Goal: Complete application form

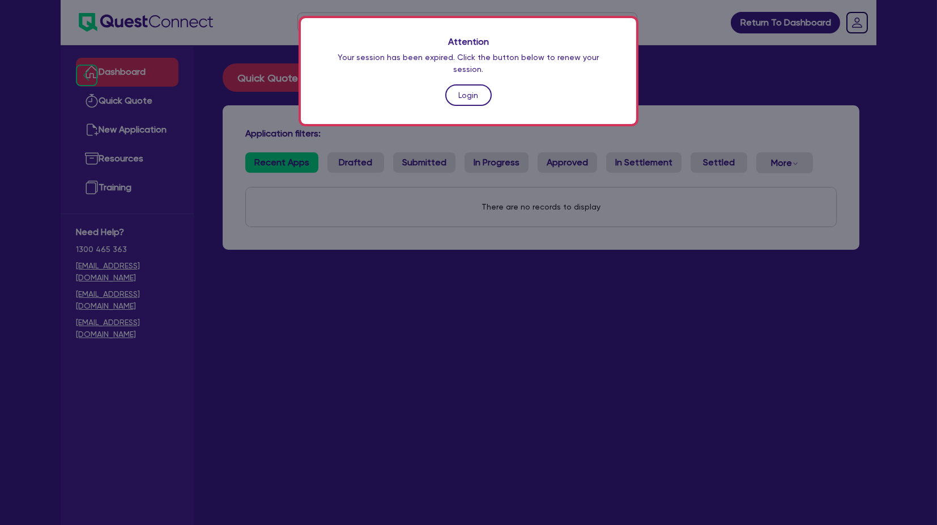
click at [458, 85] on link "Login" at bounding box center [468, 95] width 46 height 22
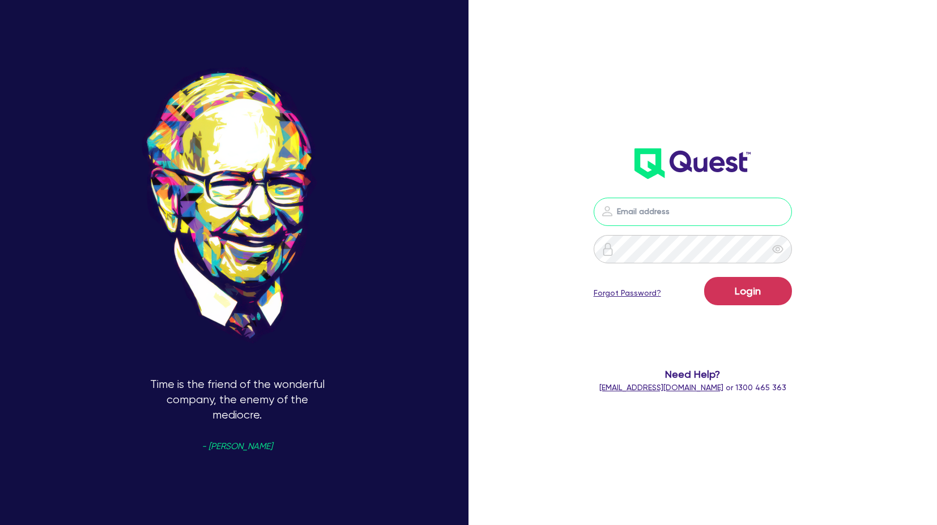
click at [647, 224] on input "email" at bounding box center [693, 212] width 198 height 28
type input "harry.klimis+broker@quest.finance"
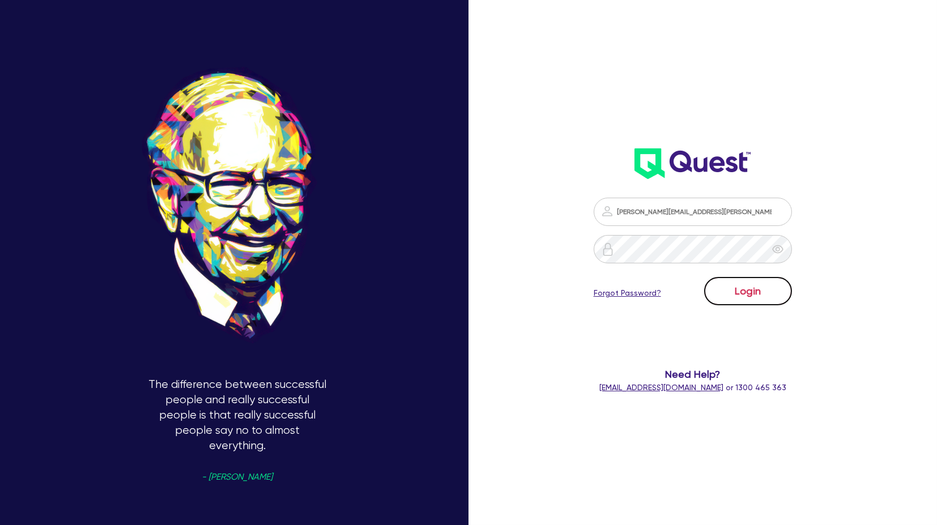
click at [741, 298] on button "Login" at bounding box center [748, 291] width 88 height 28
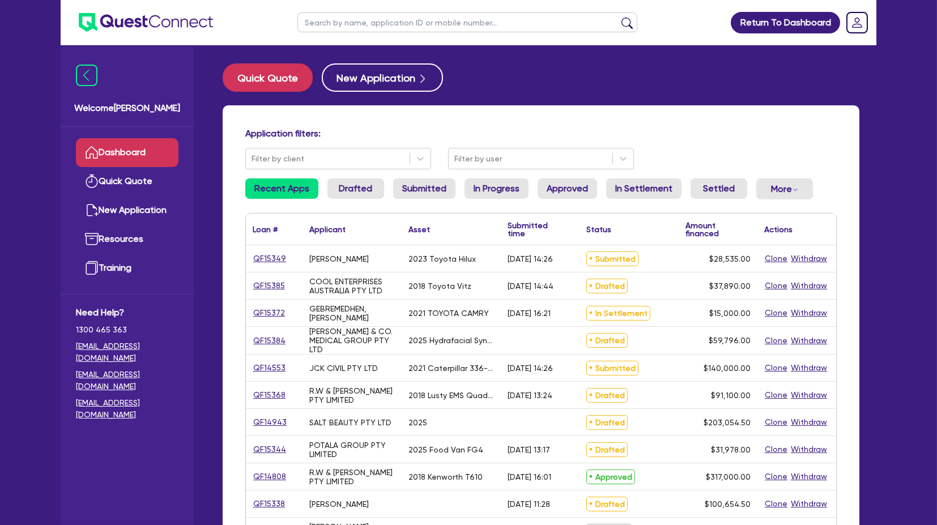
click at [334, 22] on input "text" at bounding box center [467, 22] width 340 height 20
type input "ramsay"
click at [618, 17] on button "submit" at bounding box center [627, 25] width 18 height 16
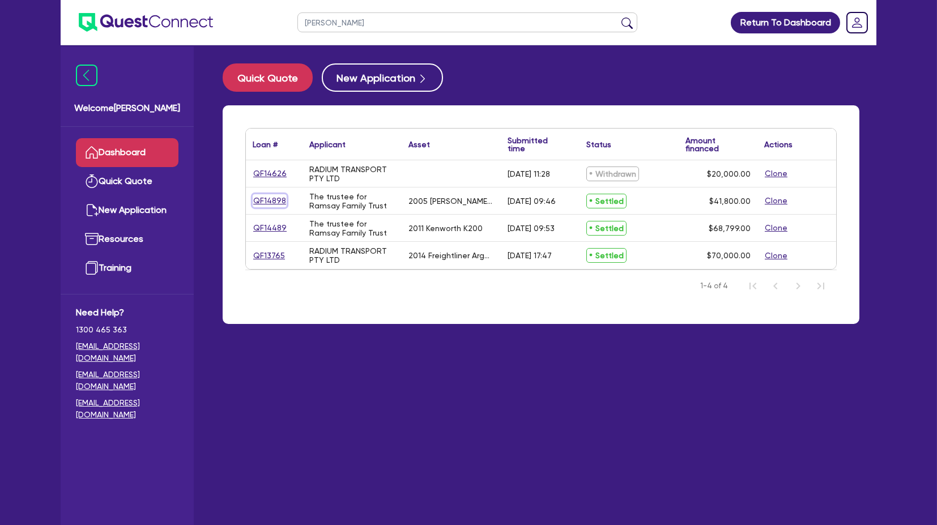
click at [259, 197] on link "QF14898" at bounding box center [270, 200] width 34 height 13
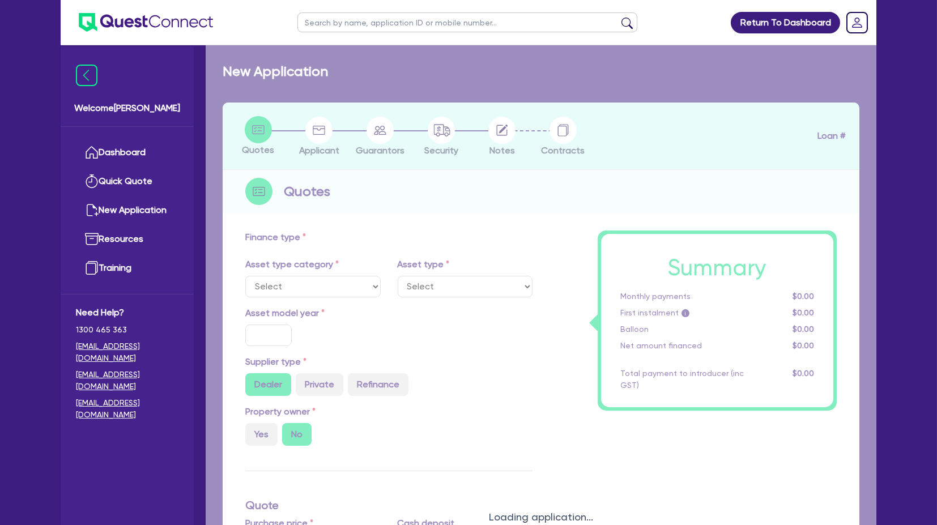
select select "PRIMARY_ASSETS"
type input "2005"
radio input "false"
radio input "true"
type input "41,800"
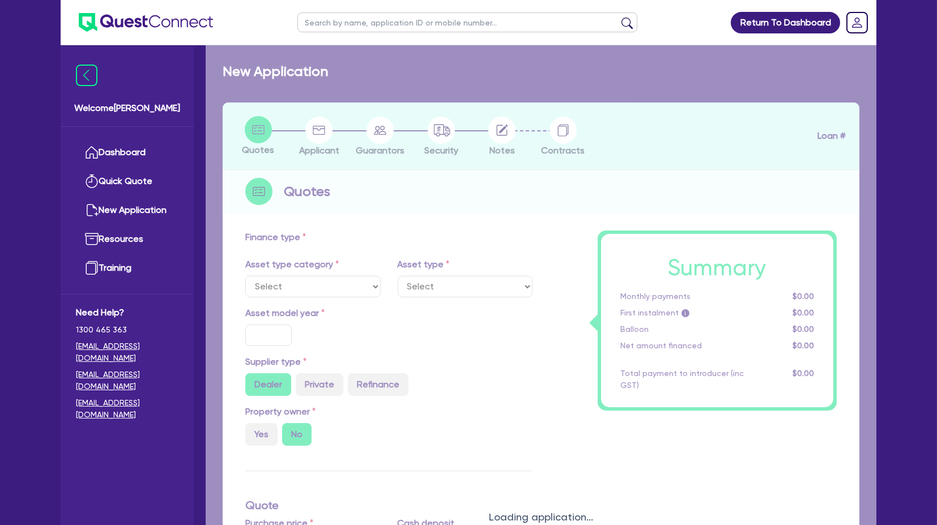
type input "10"
type input "4,180"
type input "17.74"
select select "TRAILERS"
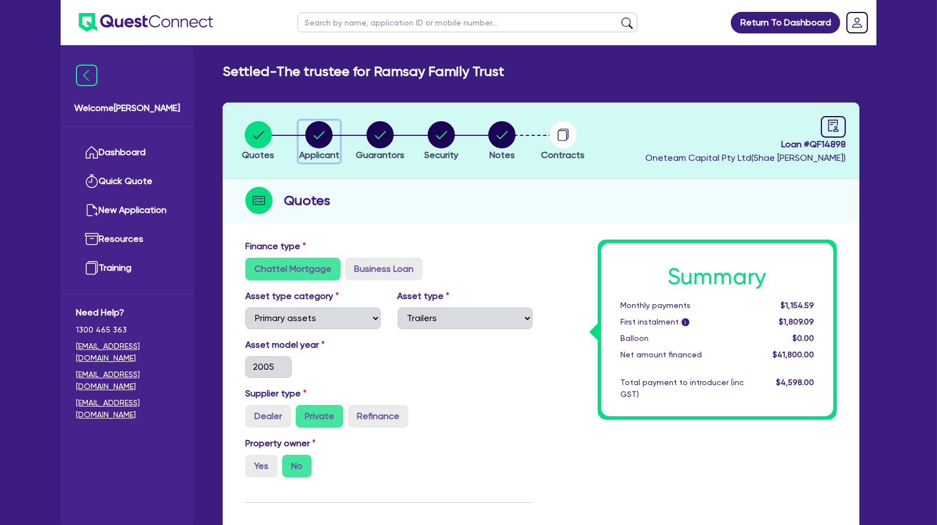
click at [319, 133] on circle "button" at bounding box center [318, 134] width 27 height 27
select select "TRUST"
select select "INDIVIDUAL"
select select "TRANSPORT_WAREHOUSING"
select select "PASSENGERS_FREIGHT_TRANSPORT"
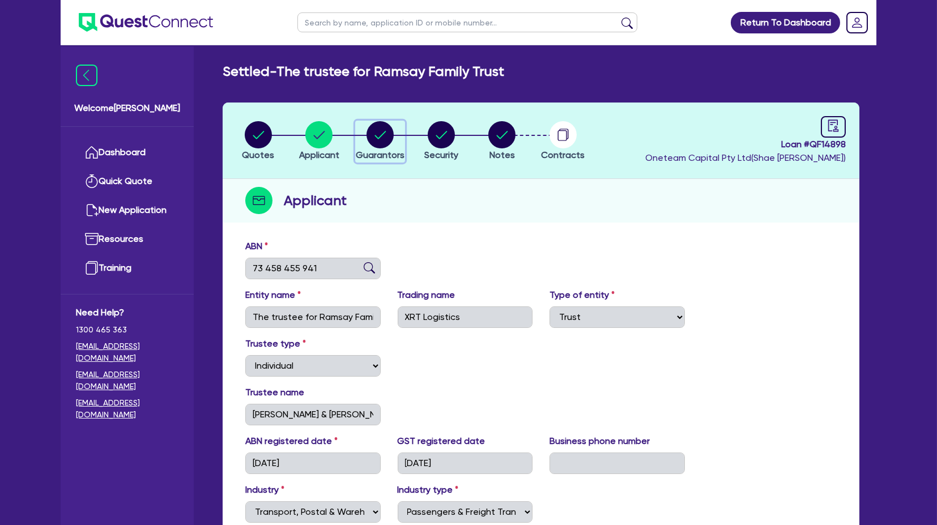
click at [378, 138] on icon "button" at bounding box center [380, 135] width 11 height 8
select select "MR"
select select "QLD"
select select "MARRIED"
select select "CASH"
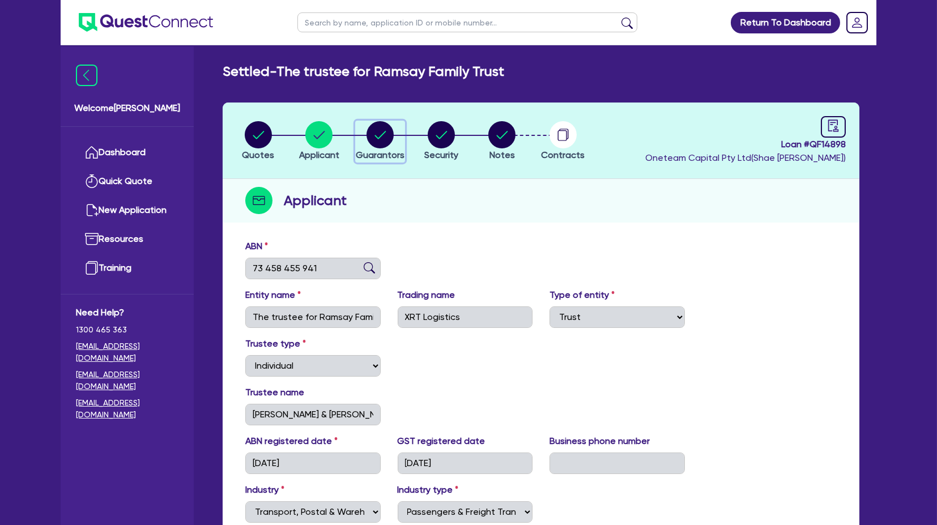
select select "VEHICLE"
select select "HOUSEHOLD_PERSONAL"
select select "EQUIPMENT"
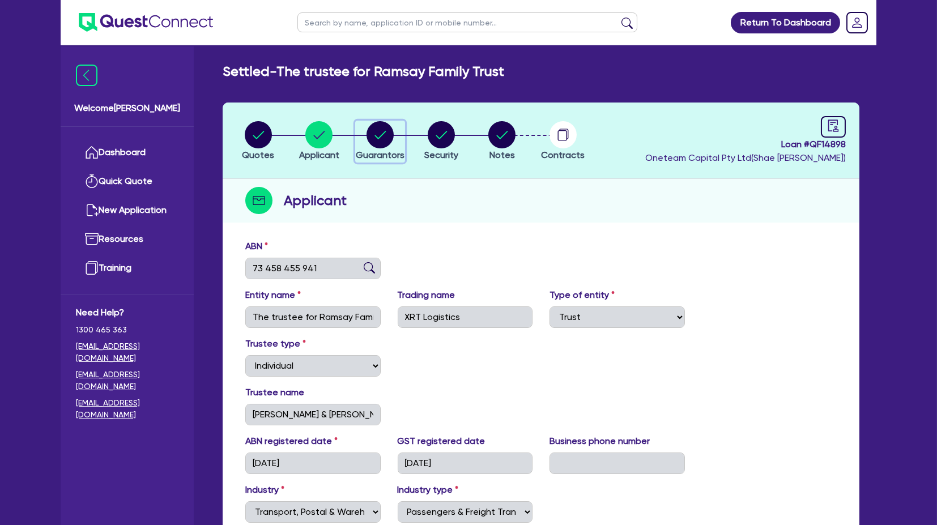
select select "VEHICLE_LOAN"
select select "CREDIT_CARD"
select select "MRS"
select select "QLD"
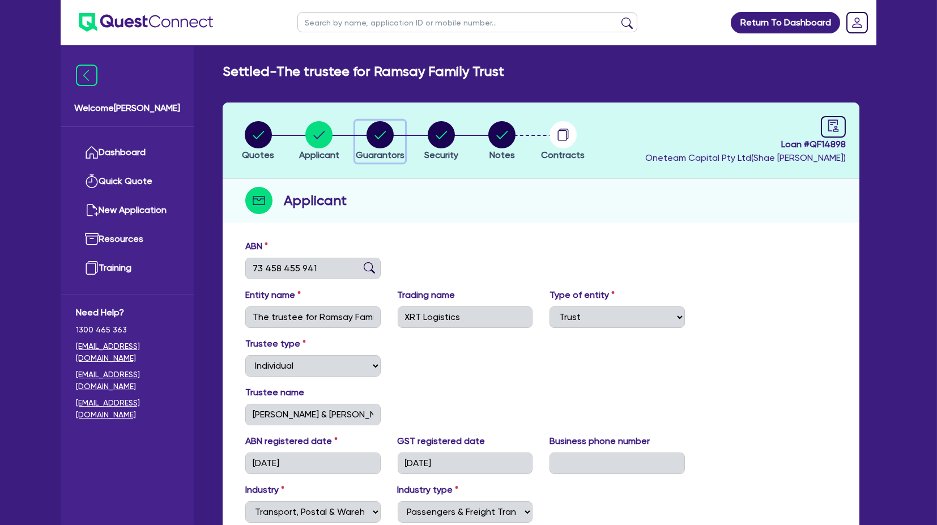
select select "MARRIED"
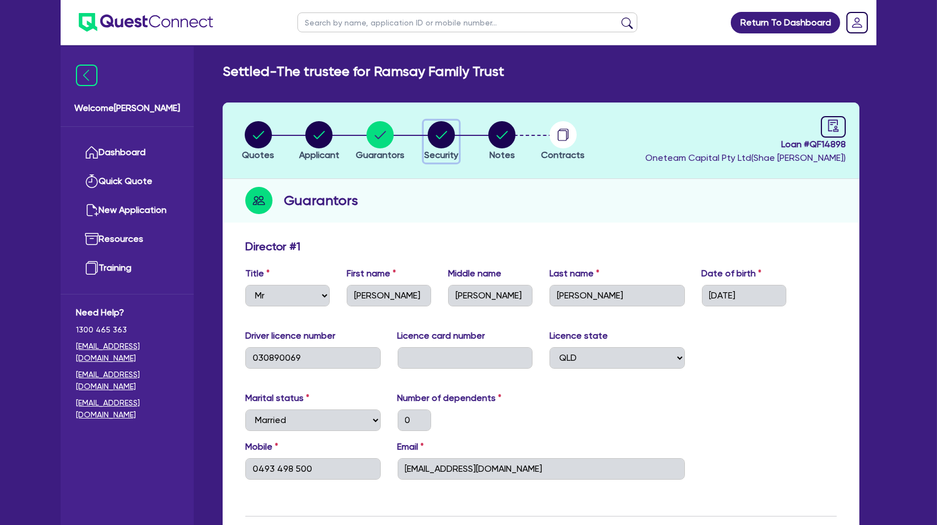
click at [447, 134] on circle "button" at bounding box center [441, 134] width 27 height 27
select select "PRIMARY_ASSETS"
select select "TRAILERS"
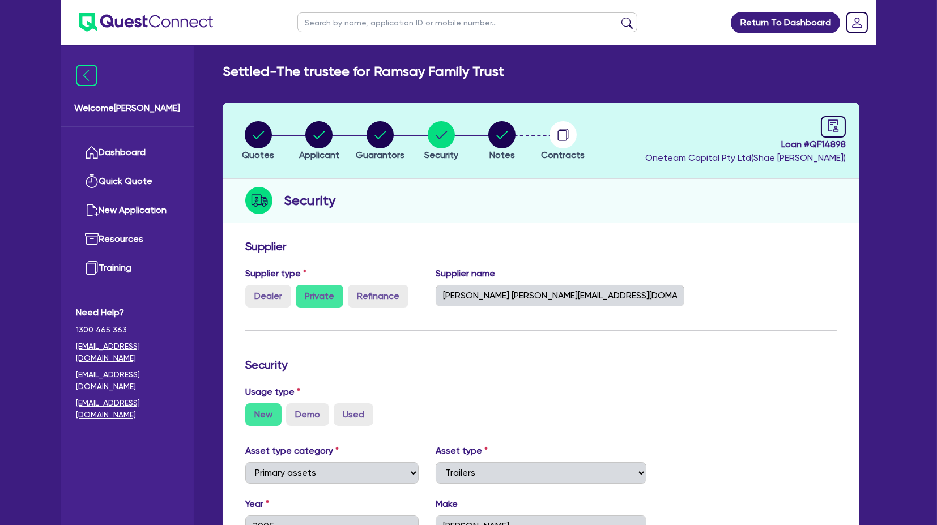
click at [113, 33] on ul at bounding box center [137, 22] width 152 height 45
click at [129, 28] on img at bounding box center [146, 22] width 134 height 19
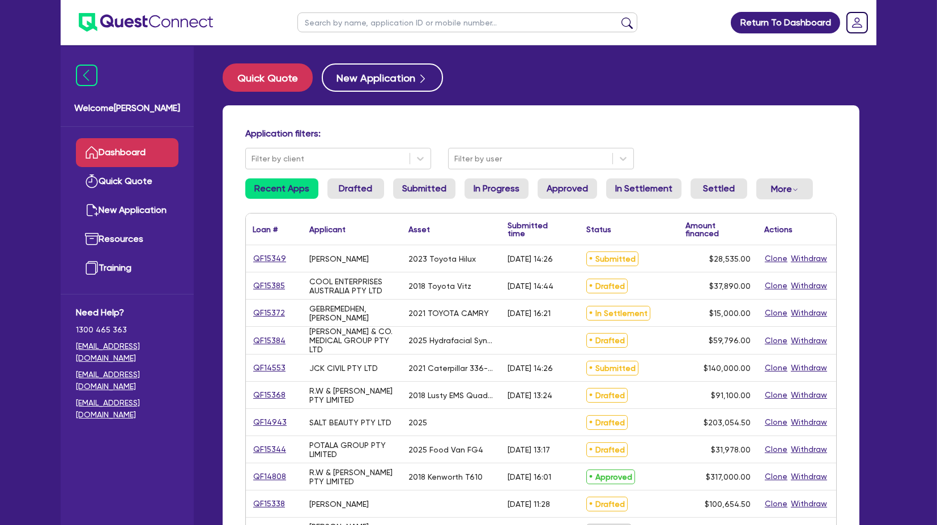
click at [338, 26] on input "text" at bounding box center [467, 22] width 340 height 20
type input "ramsay"
click at [618, 17] on button "submit" at bounding box center [627, 25] width 18 height 16
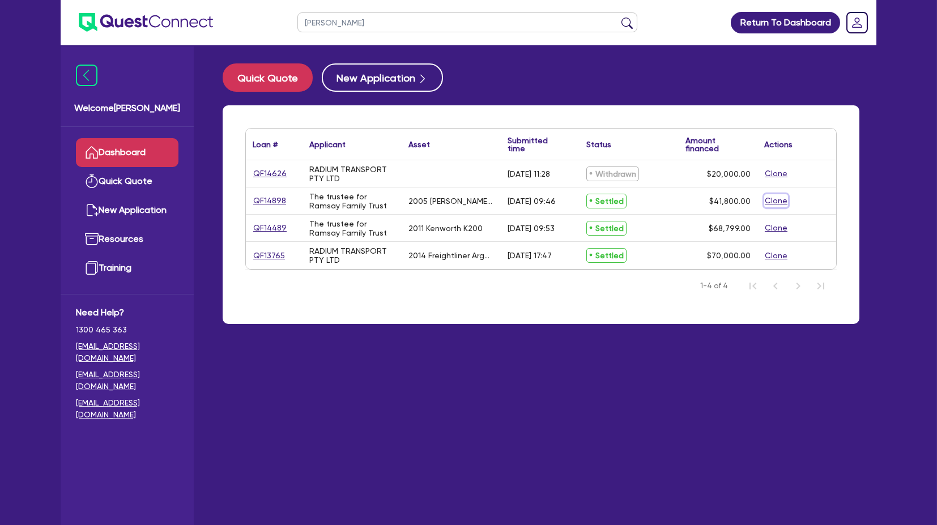
click at [778, 199] on button "Clone" at bounding box center [776, 200] width 24 height 13
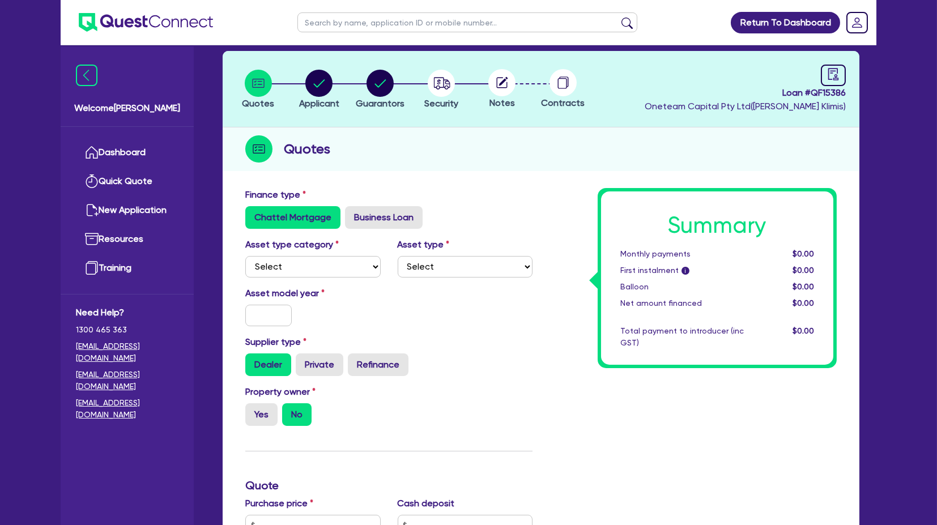
scroll to position [56, 0]
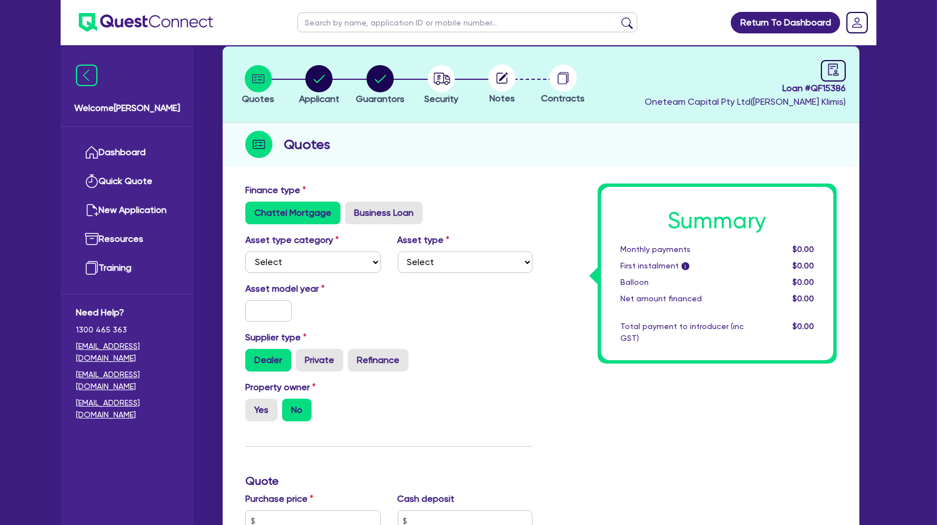
click at [259, 274] on div "Asset type category Select Cars and light trucks Primary assets Secondary asset…" at bounding box center [389, 257] width 304 height 49
click at [280, 266] on select "Select Cars and light trucks Primary assets Secondary assets Tertiary assets" at bounding box center [312, 263] width 135 height 22
click at [245, 252] on select "Select Cars and light trucks Primary assets Secondary assets Tertiary assets" at bounding box center [312, 263] width 135 height 22
click at [420, 261] on select "Select Heavy trucks over 4.5 tonne Trailers Bus and coaches Yellow goods and ex…" at bounding box center [465, 263] width 135 height 22
click at [300, 268] on select "Select Cars and light trucks Primary assets Secondary assets Tertiary assets" at bounding box center [312, 263] width 135 height 22
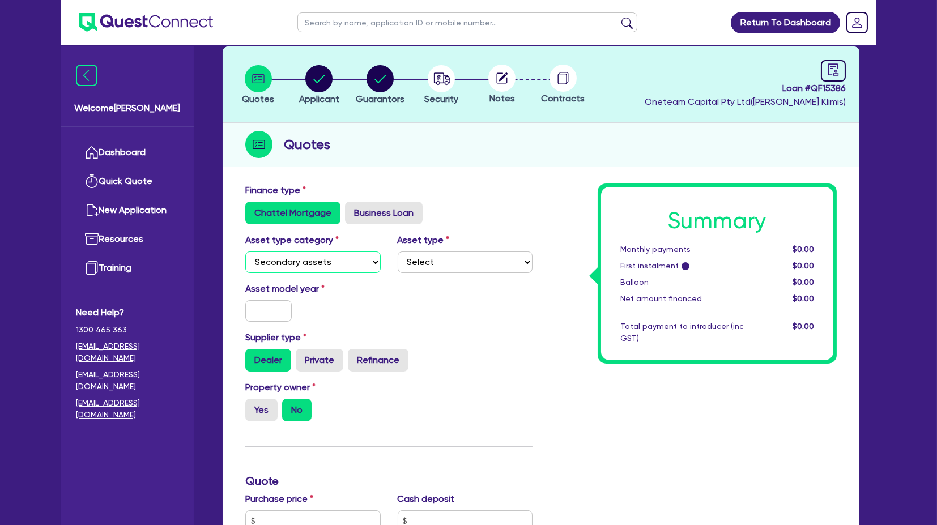
click at [245, 252] on select "Select Cars and light trucks Primary assets Secondary assets Tertiary assets" at bounding box center [312, 263] width 135 height 22
click at [439, 275] on div "Asset type category Select Cars and light trucks Primary assets Secondary asset…" at bounding box center [389, 257] width 304 height 49
click at [461, 257] on select "Select Generators and compressors Engineering and toolmaking Woodworking and me…" at bounding box center [465, 263] width 135 height 22
click at [545, 222] on div "Summary Monthly payments $0.00 First instalment i $0.00 Balloon $0.00 Net amoun…" at bounding box center [693, 515] width 304 height 662
click at [308, 258] on select "Select Cars and light trucks Primary assets Secondary assets Tertiary assets" at bounding box center [312, 263] width 135 height 22
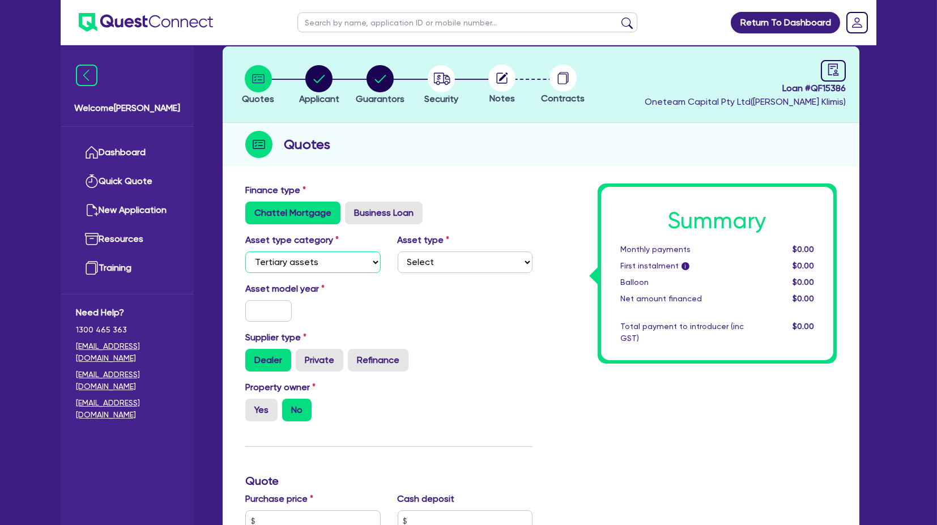
click at [245, 252] on select "Select Cars and light trucks Primary assets Secondary assets Tertiary assets" at bounding box center [312, 263] width 135 height 22
click at [443, 270] on select "Select Beauty equipment IT equipment IT software Watercraft Other" at bounding box center [465, 263] width 135 height 22
click at [304, 269] on select "Select Cars and light trucks Primary assets Secondary assets Tertiary assets" at bounding box center [312, 263] width 135 height 22
click at [245, 252] on select "Select Cars and light trucks Primary assets Secondary assets Tertiary assets" at bounding box center [312, 263] width 135 height 22
click at [457, 258] on select "Select Passenger vehicles Vans and utes Light trucks up to 4.5 tonne" at bounding box center [465, 263] width 135 height 22
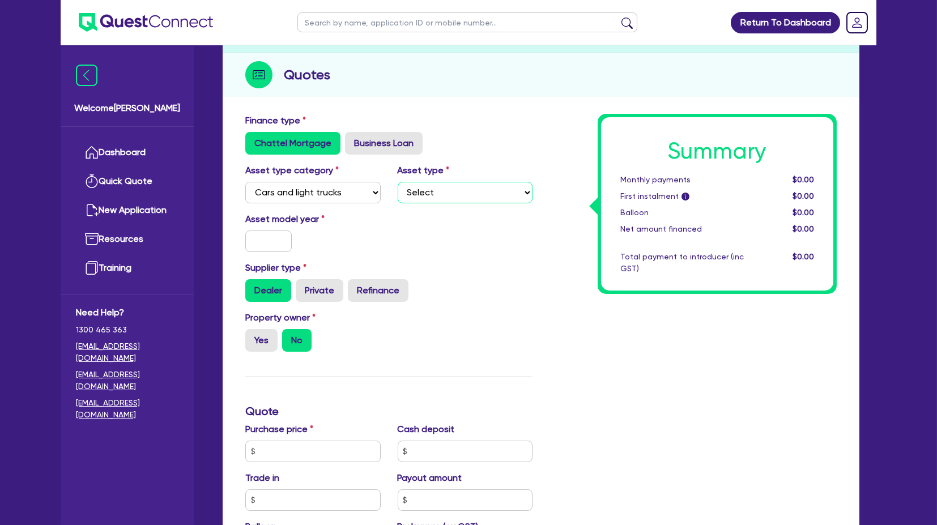
scroll to position [126, 0]
click at [436, 188] on select "Select Passenger vehicles Vans and utes Light trucks up to 4.5 tonne" at bounding box center [465, 192] width 135 height 22
click at [320, 189] on select "Select Cars and light trucks Primary assets Secondary assets Tertiary assets" at bounding box center [312, 192] width 135 height 22
select select "PRIMARY_ASSETS"
click at [245, 181] on select "Select Cars and light trucks Primary assets Secondary assets Tertiary assets" at bounding box center [312, 192] width 135 height 22
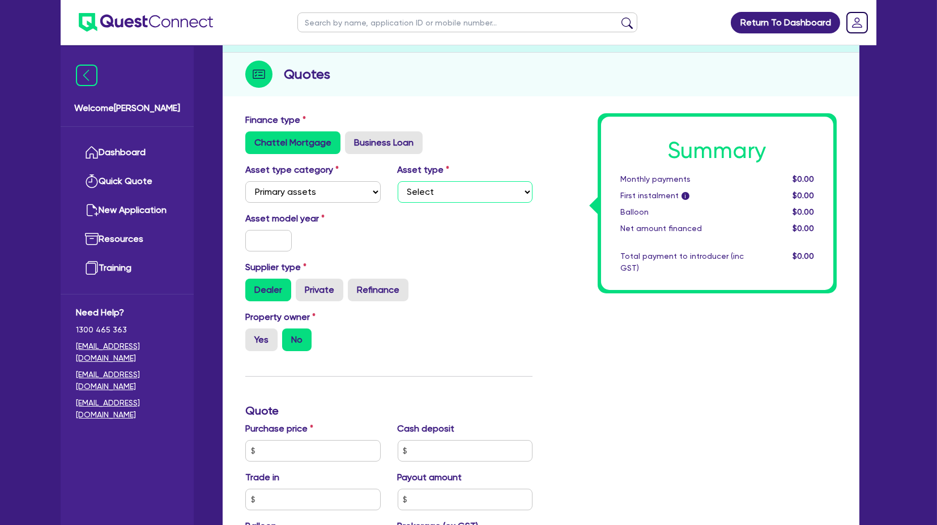
click at [442, 188] on select "Select Heavy trucks over 4.5 tonne Trailers Bus and coaches Yellow goods and ex…" at bounding box center [465, 192] width 135 height 22
click at [266, 232] on input "text" at bounding box center [268, 241] width 46 height 22
type input "2007"
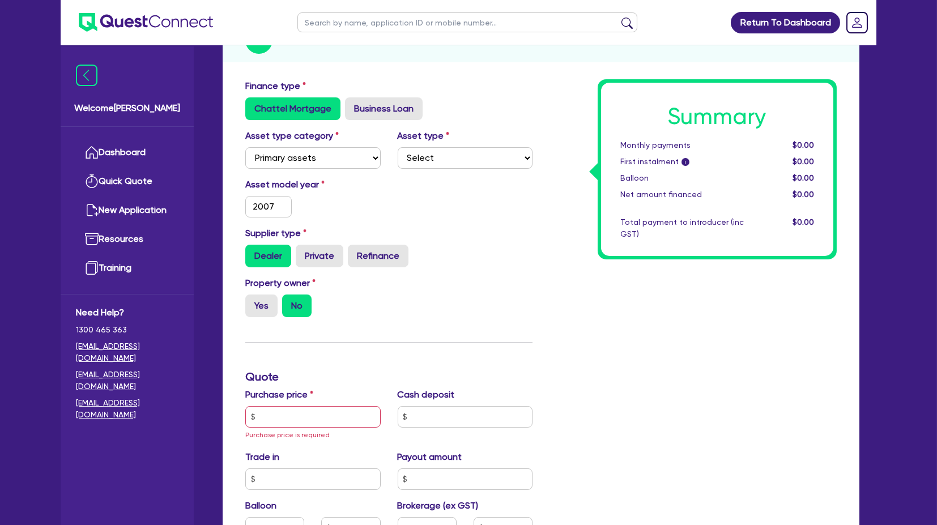
click at [313, 241] on div "Supplier type Dealer Private Refinance" at bounding box center [389, 247] width 304 height 41
click at [316, 247] on label "Private" at bounding box center [320, 256] width 48 height 23
click at [303, 247] on input "Private" at bounding box center [299, 248] width 7 height 7
radio input "true"
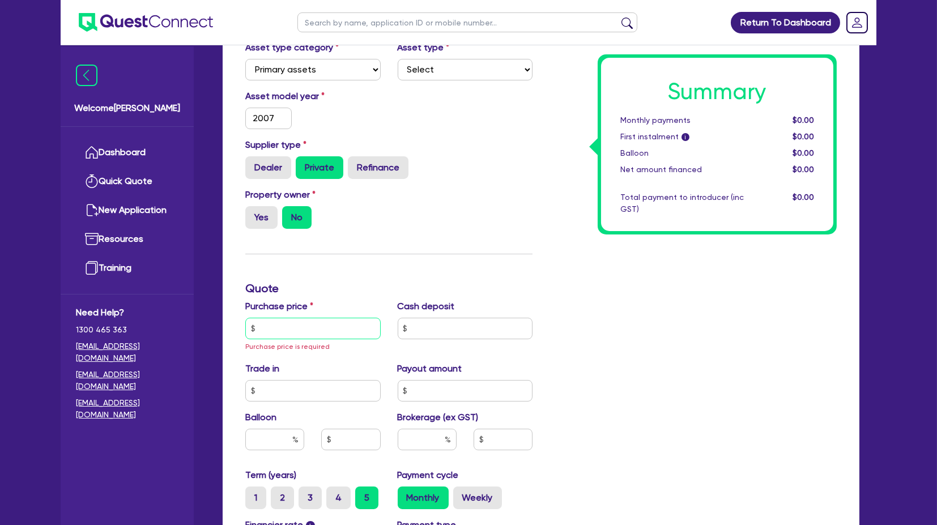
click at [284, 333] on input "text" at bounding box center [312, 329] width 135 height 22
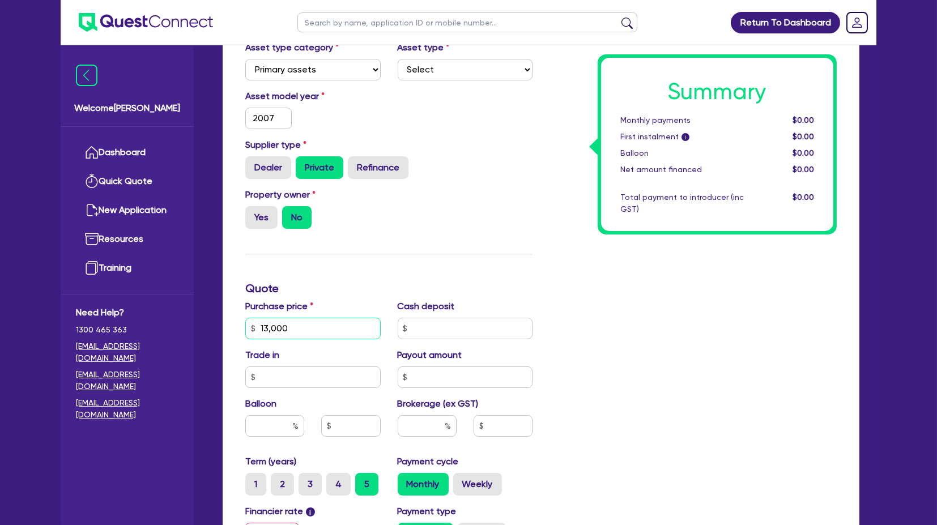
type input "13,000"
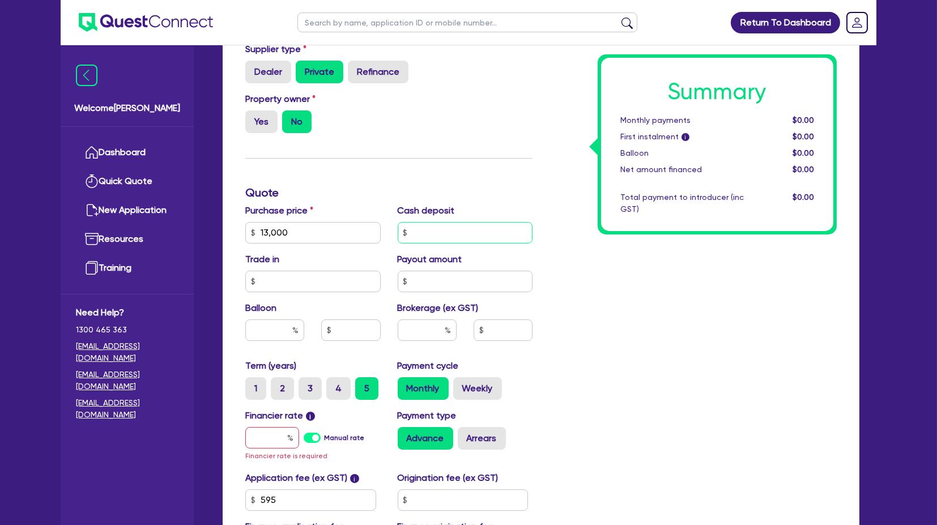
scroll to position [359, 0]
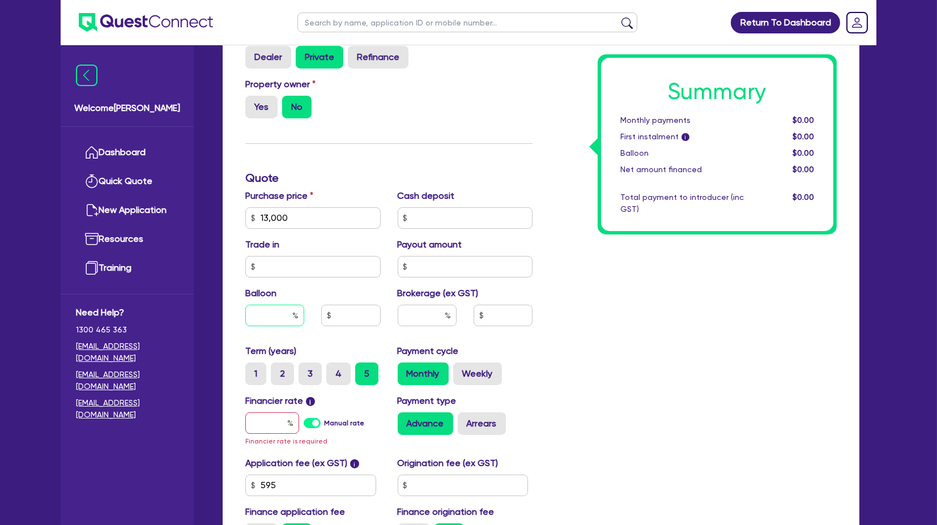
click at [277, 318] on input "text" at bounding box center [274, 316] width 59 height 22
click at [442, 306] on input "text" at bounding box center [427, 316] width 59 height 22
type input "6"
click at [262, 430] on input "text" at bounding box center [272, 424] width 54 height 22
type input "1"
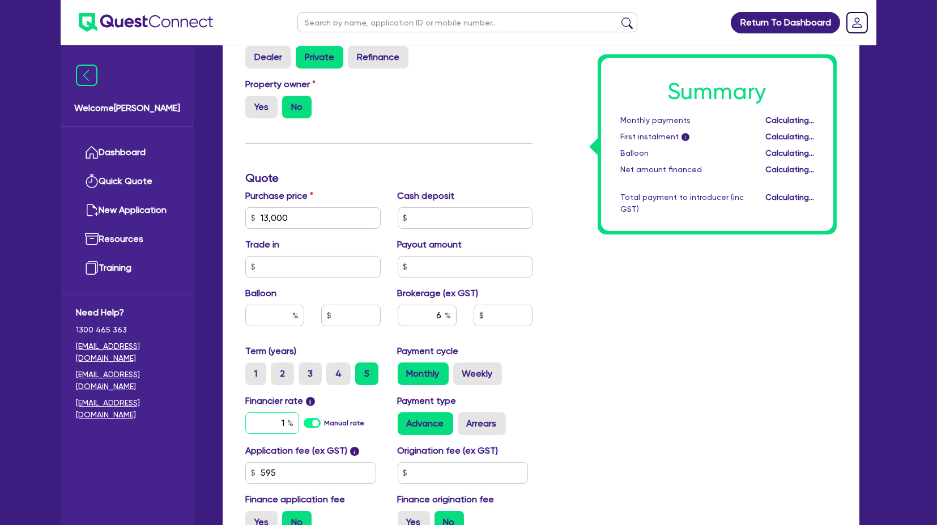
type input "780"
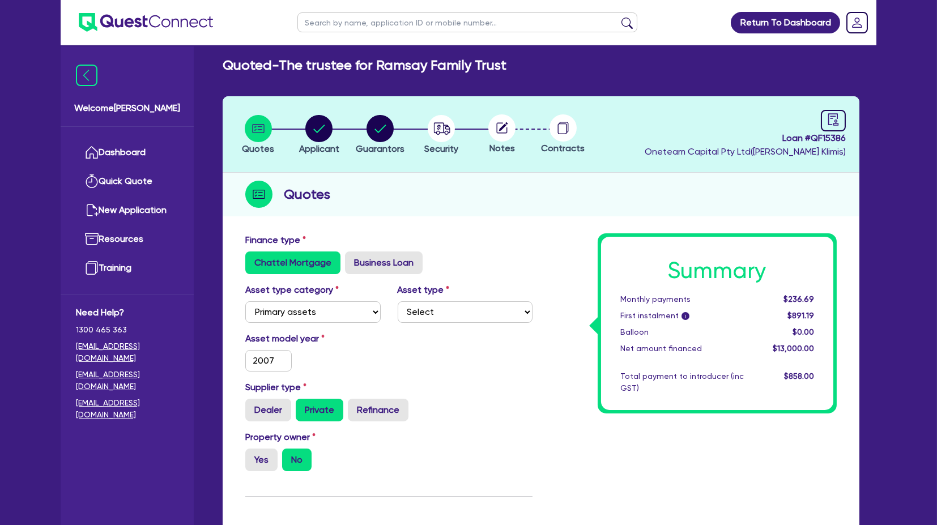
scroll to position [5, 0]
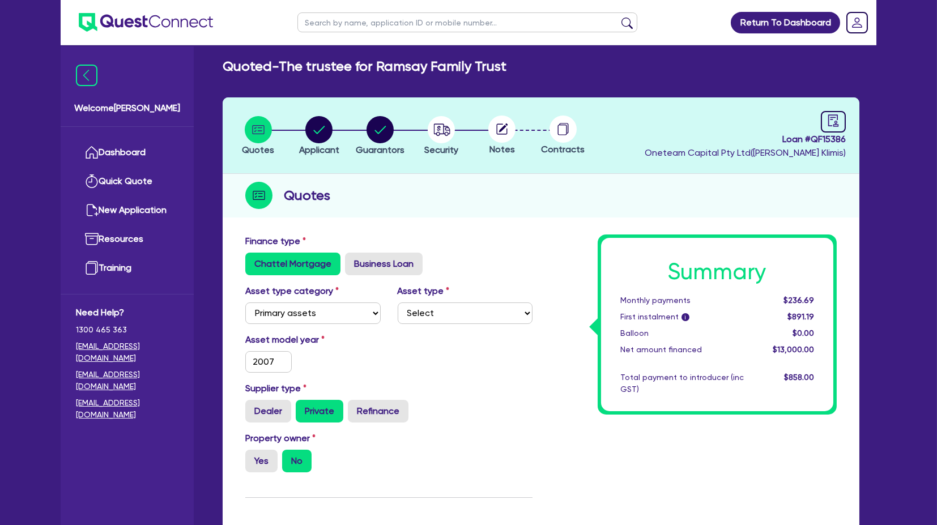
type input "13"
click at [328, 130] on circle "button" at bounding box center [318, 129] width 27 height 27
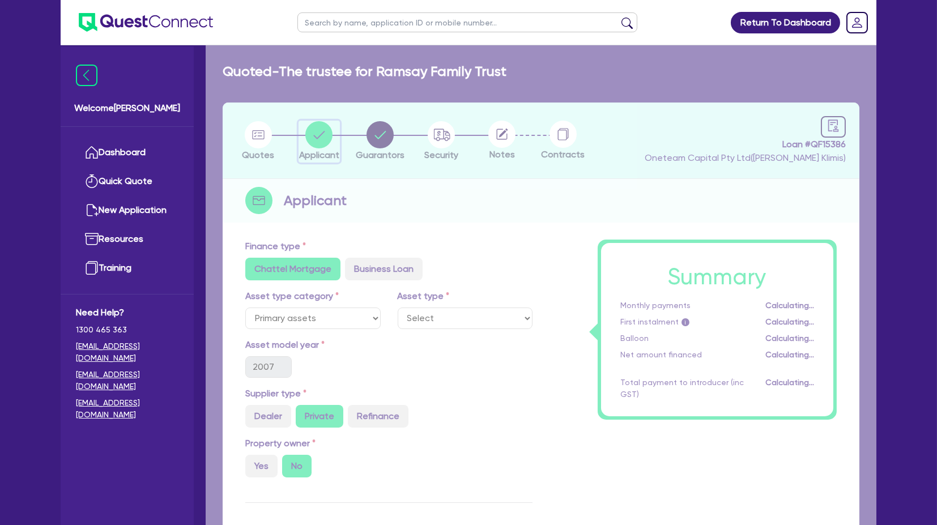
select select "TRUST"
select select "INDIVIDUAL"
select select "TRANSPORT_WAREHOUSING"
select select "PASSENGERS_FREIGHT_TRANSPORT"
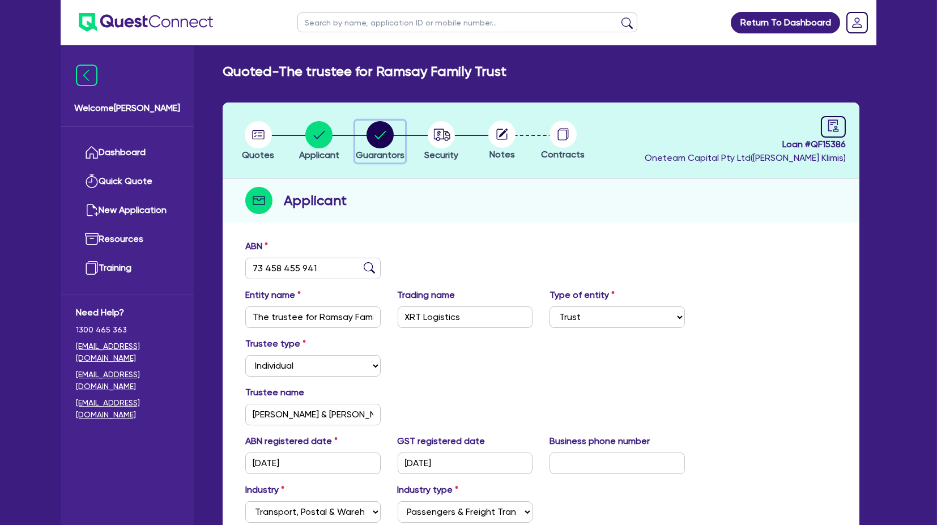
click at [382, 137] on circle "button" at bounding box center [380, 134] width 27 height 27
select select "MR"
select select "QLD"
select select "MARRIED"
select select "CASH"
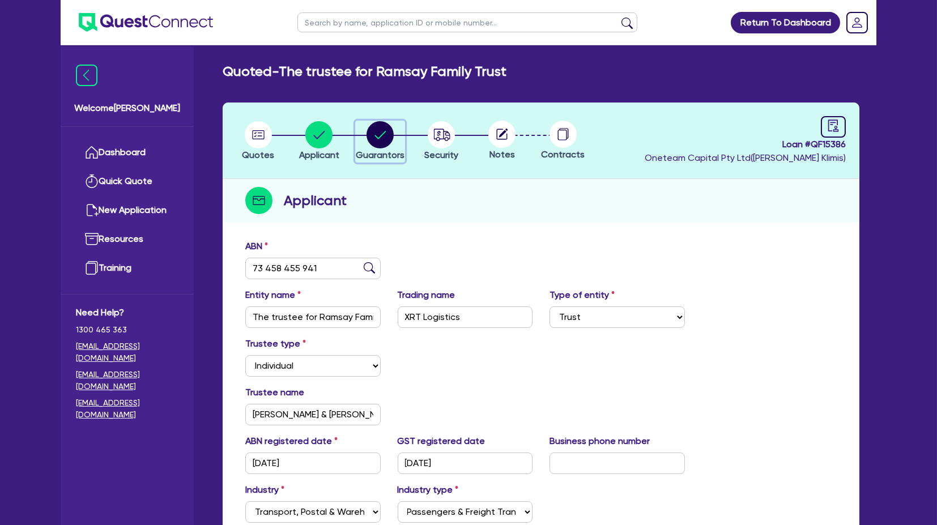
select select "VEHICLE"
select select "HOUSEHOLD_PERSONAL"
select select "EQUIPMENT"
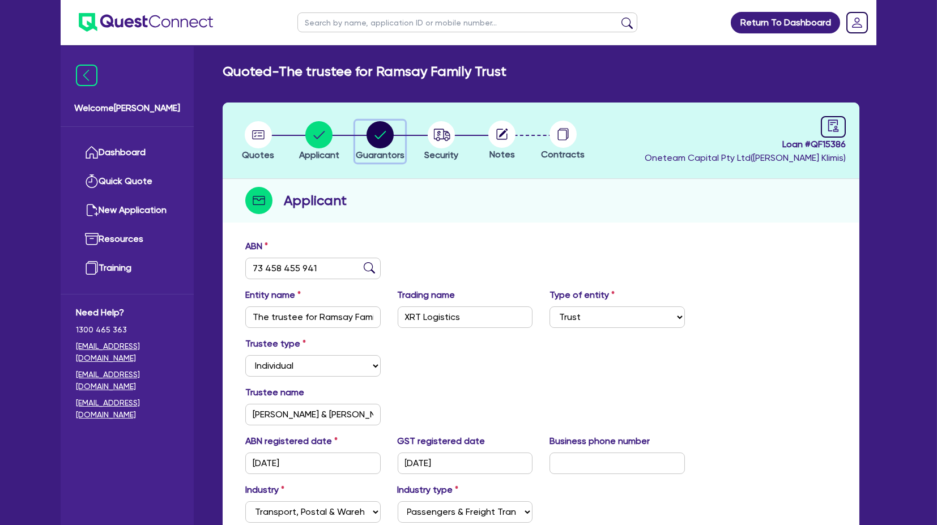
select select "VEHICLE_LOAN"
select select "CREDIT_CARD"
select select "MRS"
select select "QLD"
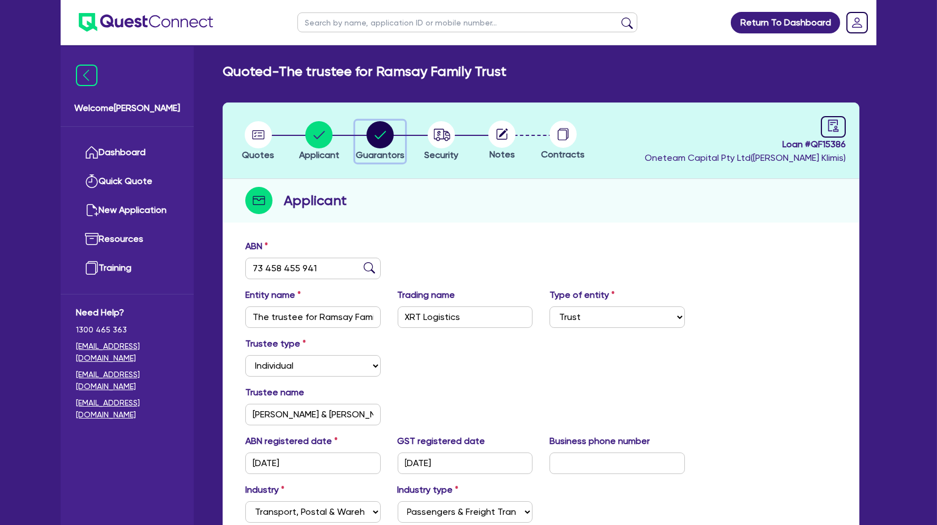
select select "MARRIED"
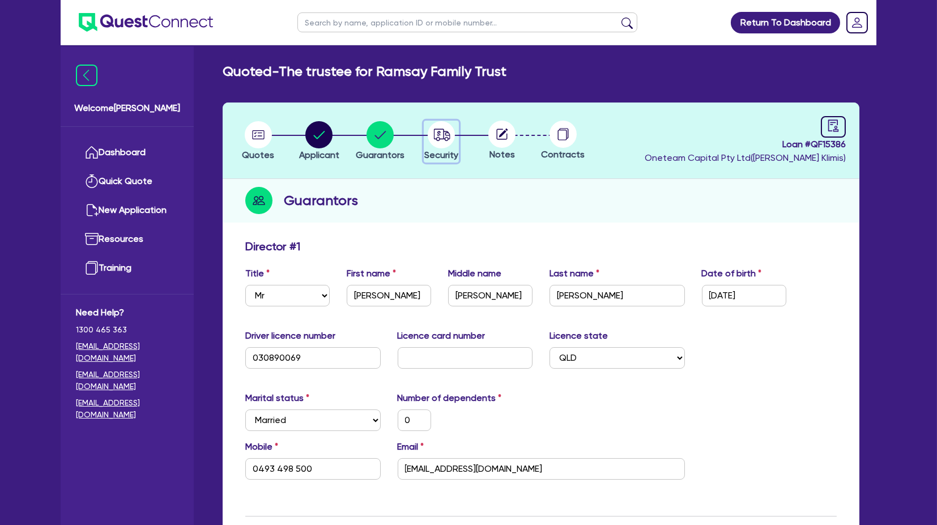
click at [443, 135] on circle "button" at bounding box center [441, 134] width 27 height 27
select select "PRIMARY_ASSETS"
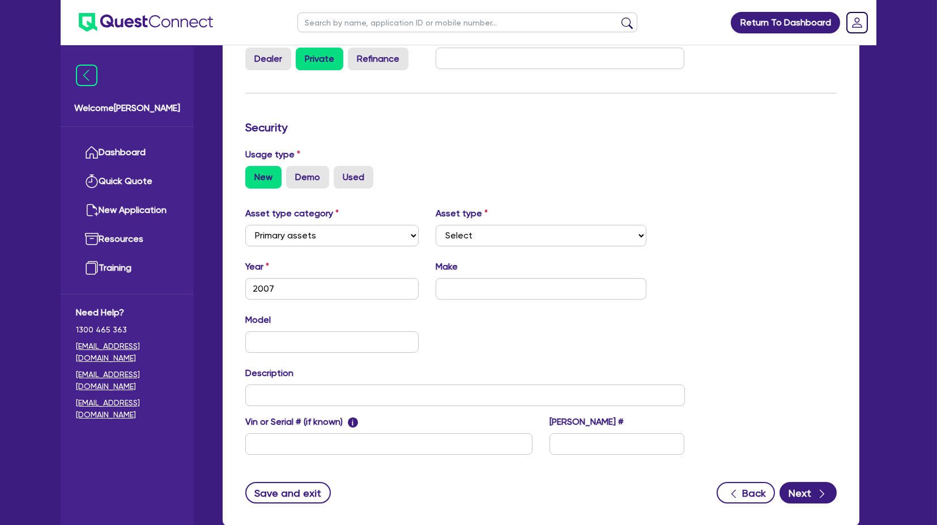
scroll to position [246, 0]
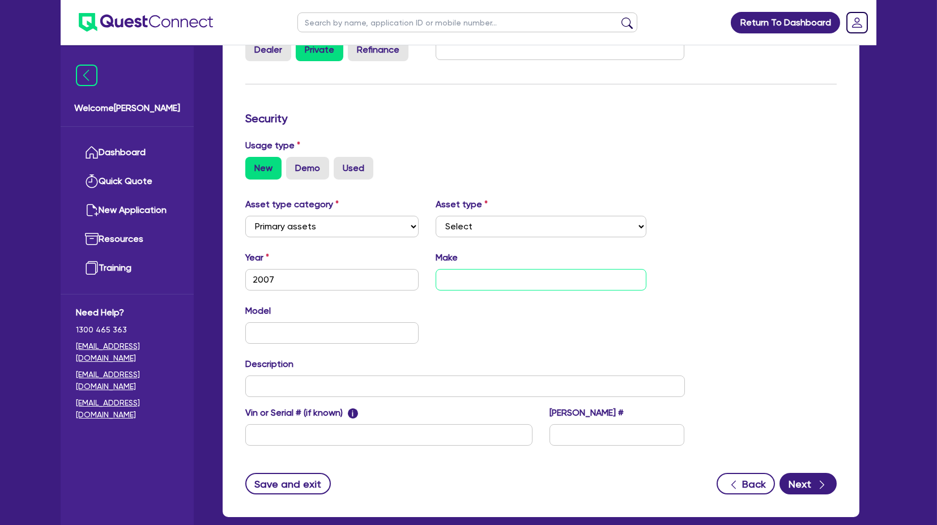
click at [477, 286] on input "text" at bounding box center [541, 280] width 211 height 22
type input "Harley Davidson"
type input "Fat Boy 96"
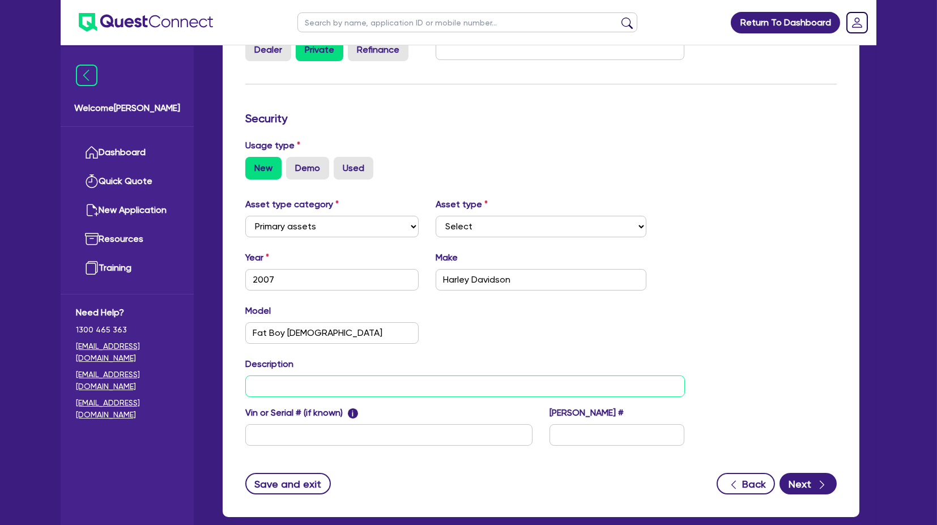
type input "2"
type input "FLSTF"
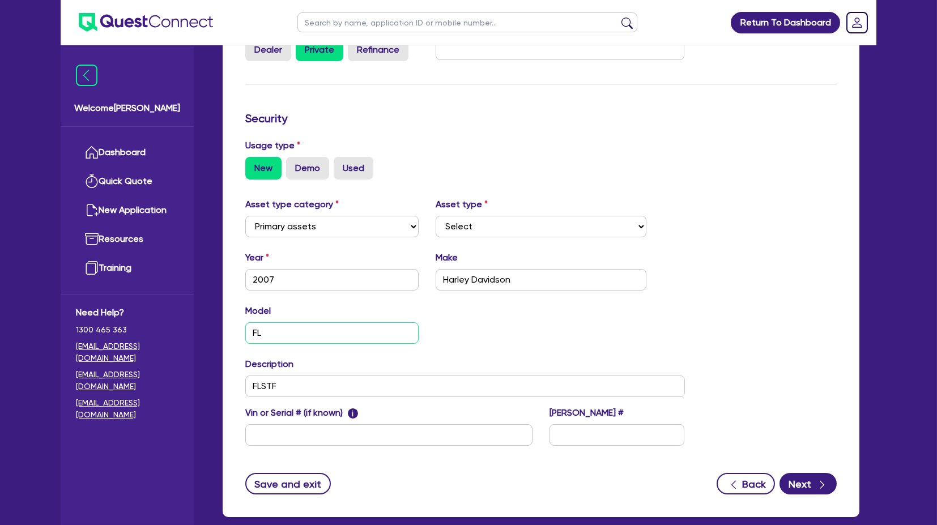
type input "FL"
paste input "STF"
type input "FLSTF"
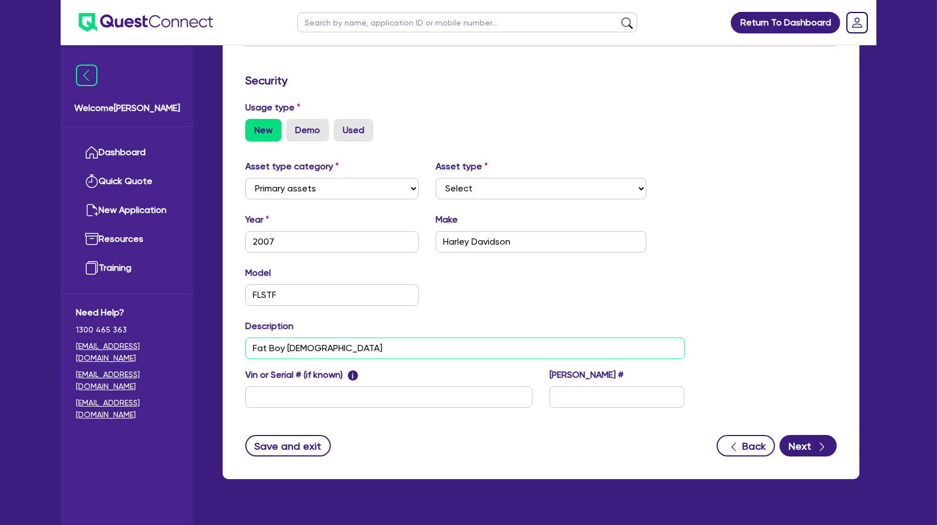
scroll to position [290, 0]
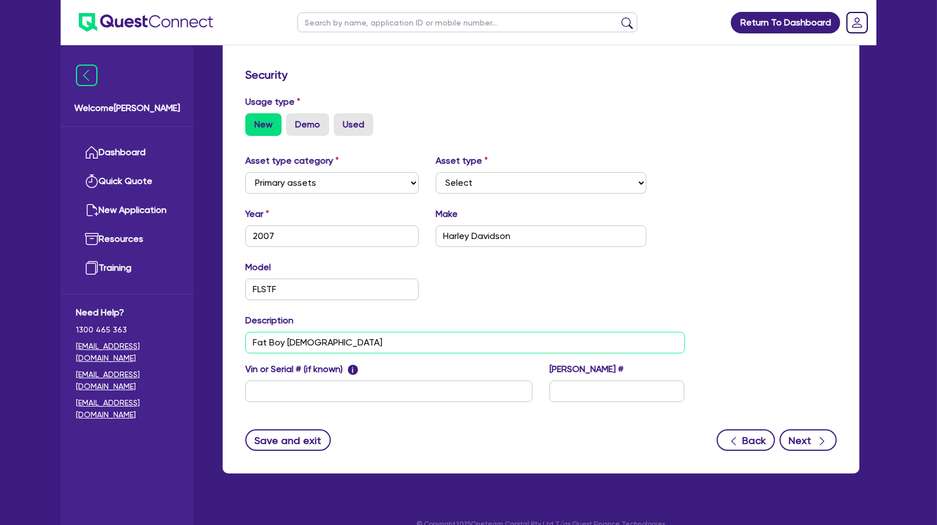
type input "Fat Boy 96"
click at [805, 437] on button "Next" at bounding box center [808, 441] width 57 height 22
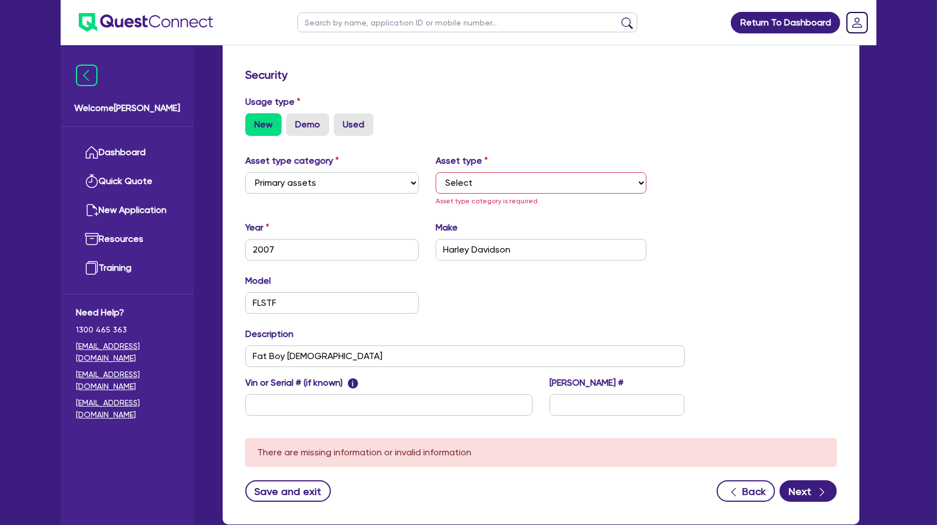
click at [507, 195] on div "Asset type Select Heavy trucks over 4.5 tonne Trailers Bus and coaches Yellow g…" at bounding box center [541, 180] width 228 height 53
click at [496, 181] on select "Select Heavy trucks over 4.5 tonne Trailers Bus and coaches Yellow goods and ex…" at bounding box center [541, 183] width 211 height 22
click at [698, 239] on div "Asset type category Select Cars and light trucks Primary assets Secondary asset…" at bounding box center [541, 291] width 609 height 275
click at [372, 180] on select "Select Cars and light trucks Primary assets Secondary assets Tertiary assets" at bounding box center [331, 183] width 173 height 22
click at [245, 172] on select "Select Cars and light trucks Primary assets Secondary assets Tertiary assets" at bounding box center [331, 183] width 173 height 22
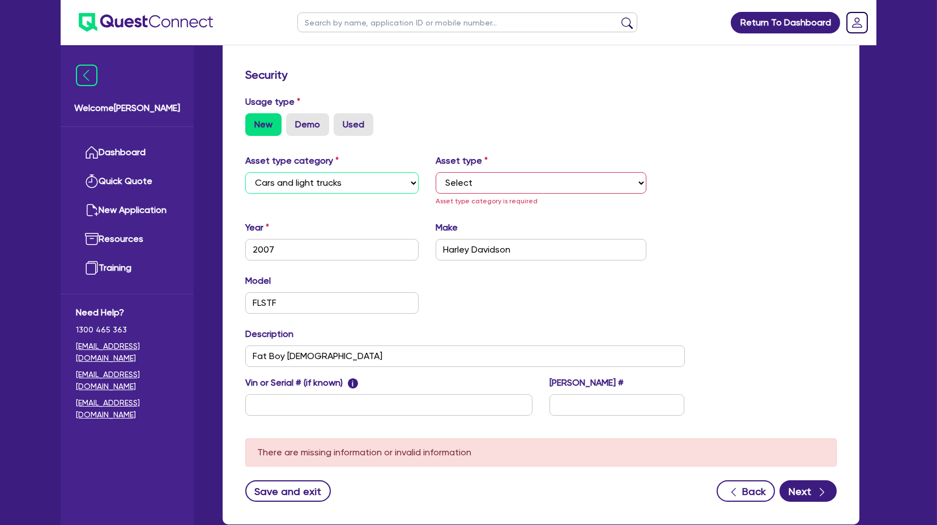
select select "PRIMARY_ASSETS"
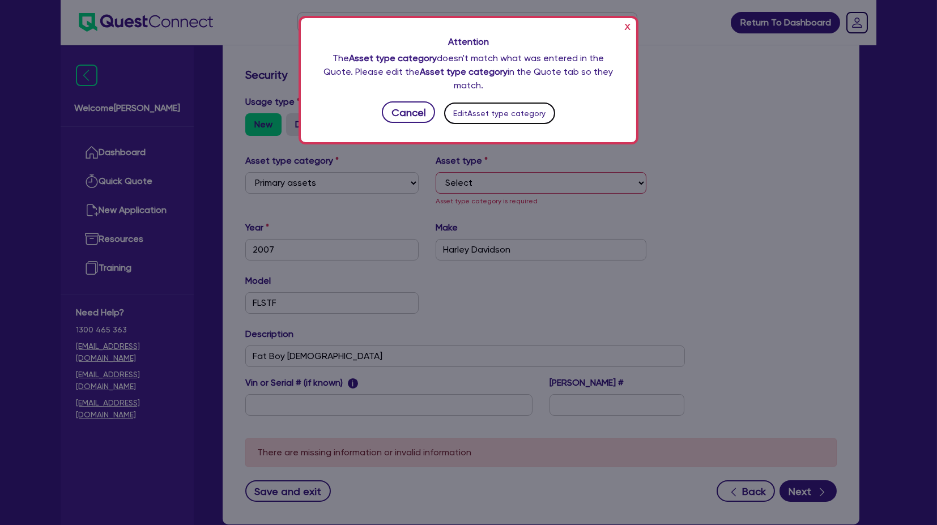
click at [497, 116] on button "Edit Asset type category" at bounding box center [499, 114] width 111 height 22
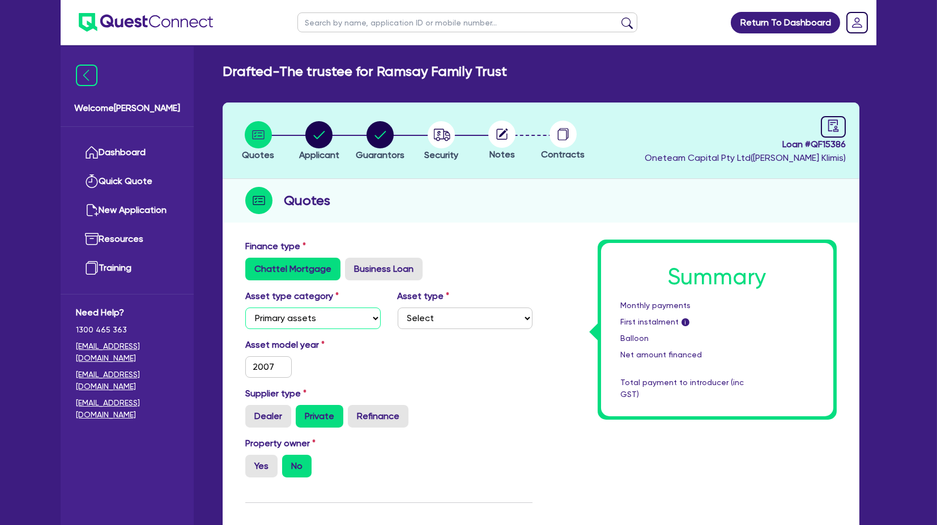
click at [311, 320] on select "Select Cars and light trucks Primary assets Secondary assets Tertiary assets" at bounding box center [312, 319] width 135 height 22
select select "CARS_AND_LIGHT_TRUCKS"
click at [245, 308] on select "Select Cars and light trucks Primary assets Secondary assets Tertiary assets" at bounding box center [312, 319] width 135 height 22
click at [445, 322] on select "Select Passenger vehicles Vans and utes Light trucks up to 4.5 tonne" at bounding box center [465, 319] width 135 height 22
select select "PASSENGER_VEHICLES"
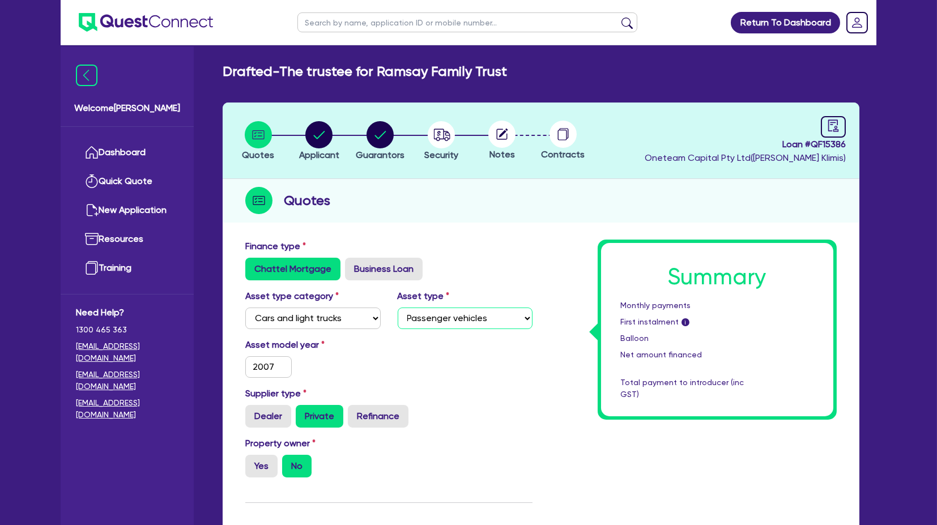
click at [398, 308] on select "Select Passenger vehicles Vans and utes Light trucks up to 4.5 tonne" at bounding box center [465, 319] width 135 height 22
type input "13,000"
type input "780"
click at [461, 331] on div "Asset type category Select Cars and light trucks Primary assets Secondary asset…" at bounding box center [389, 314] width 304 height 49
click at [467, 323] on select "Select Passenger vehicles Vans and utes Light trucks up to 4.5 tonne" at bounding box center [465, 319] width 135 height 22
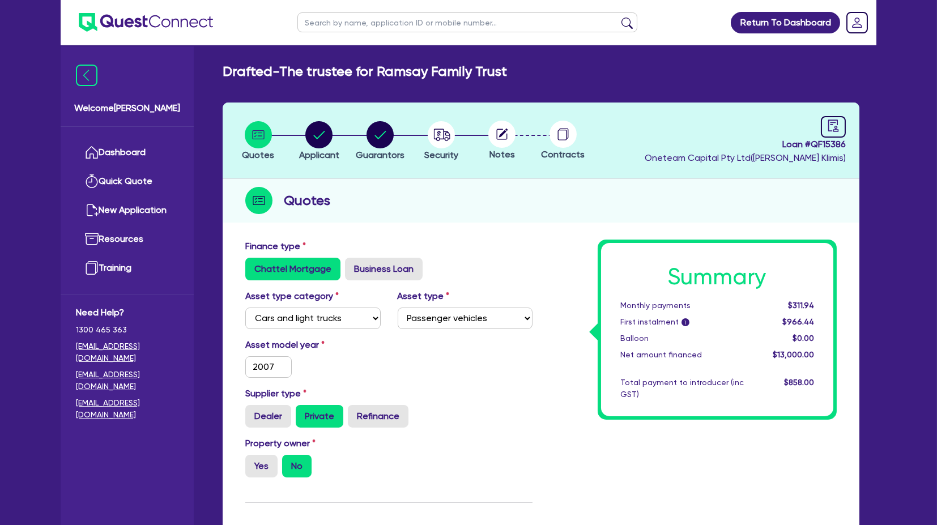
click at [501, 278] on div "Chattel Mortgage Business Loan" at bounding box center [388, 269] width 287 height 23
click at [496, 139] on circle at bounding box center [501, 134] width 27 height 27
click at [431, 134] on circle "button" at bounding box center [441, 134] width 27 height 27
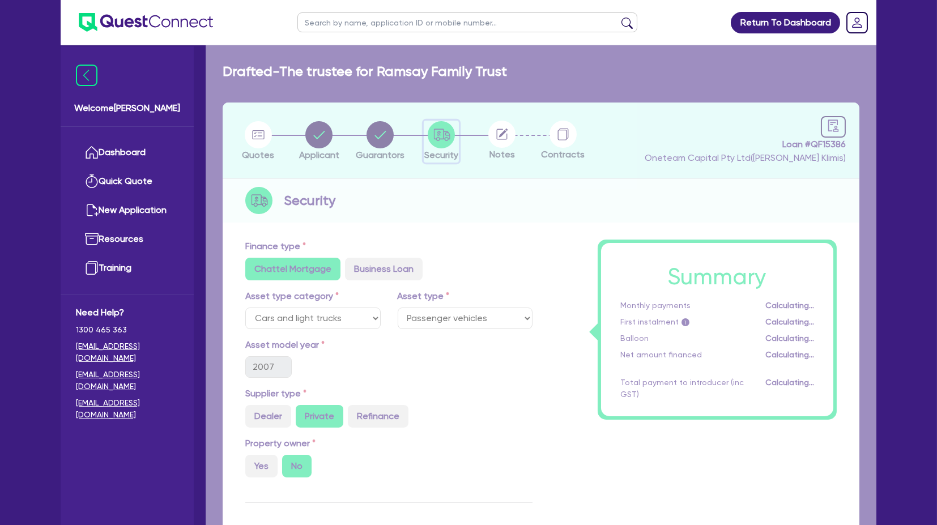
select select "CARS_AND_LIGHT_TRUCKS"
select select "PASSENGER_VEHICLES"
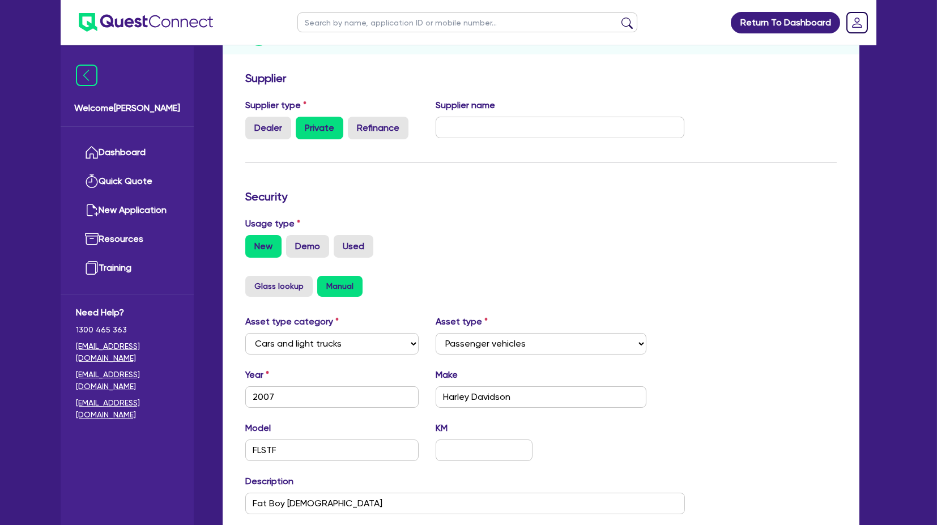
scroll to position [172, 0]
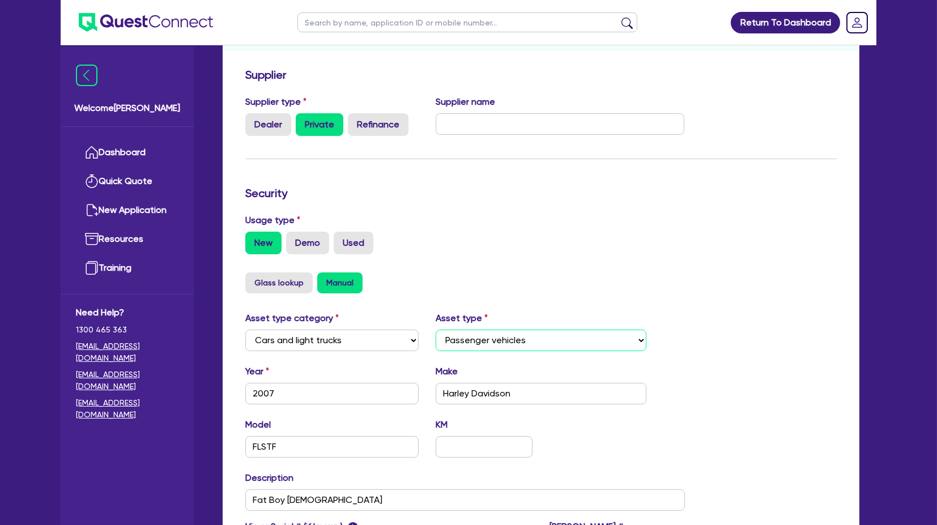
click at [500, 337] on select "Select Passenger vehicles Vans and utes Light trucks up to 4.5 tonne" at bounding box center [541, 341] width 211 height 22
click at [436, 330] on select "Select Passenger vehicles Vans and utes Light trucks up to 4.5 tonne" at bounding box center [541, 341] width 211 height 22
click at [662, 382] on div "Year 2007 Make Harley Davidson" at bounding box center [465, 389] width 457 height 49
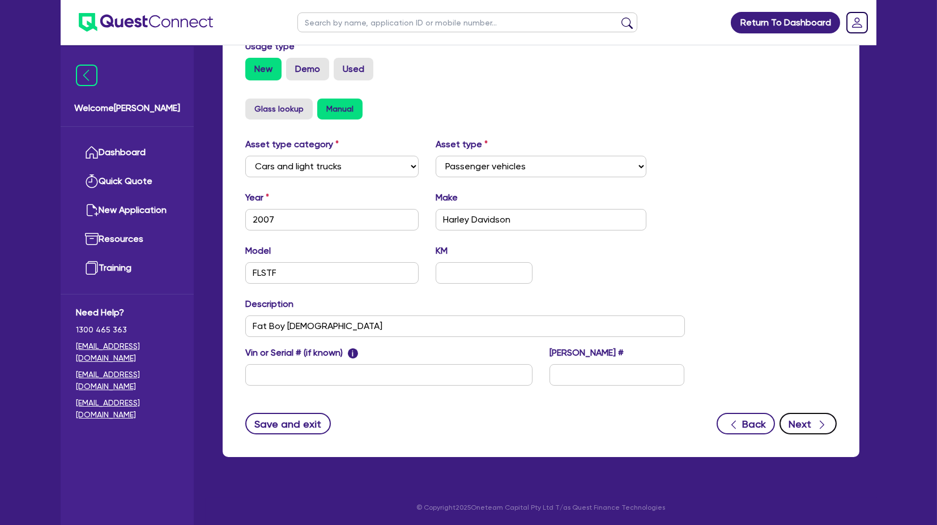
click at [807, 429] on button "Next" at bounding box center [808, 424] width 57 height 22
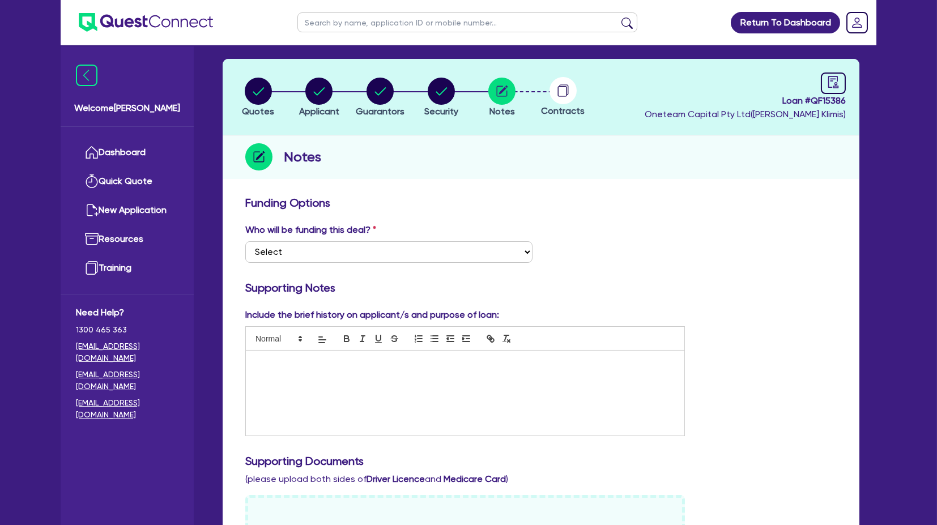
scroll to position [44, 0]
click at [441, 239] on div "Who will be funding this deal? Select I want Quest to fund 100% I will fund 100…" at bounding box center [389, 243] width 304 height 40
click at [443, 244] on select "Select I want Quest to fund 100% I will fund 100% I will co-fund with Quest Oth…" at bounding box center [388, 252] width 287 height 22
select select "Other"
click at [245, 241] on select "Select I want Quest to fund 100% I will fund 100% I will co-fund with Quest Oth…" at bounding box center [388, 252] width 287 height 22
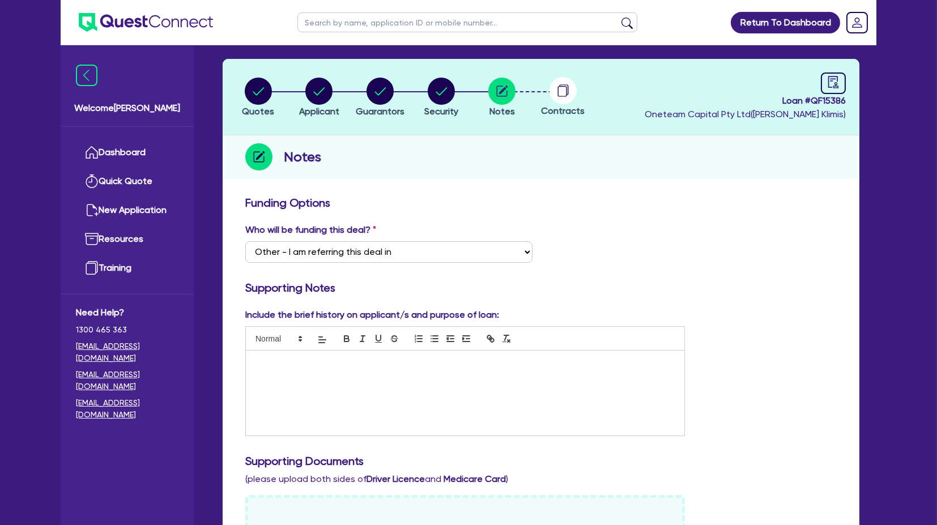
click at [635, 287] on h3 "Supporting Notes" at bounding box center [541, 288] width 592 height 14
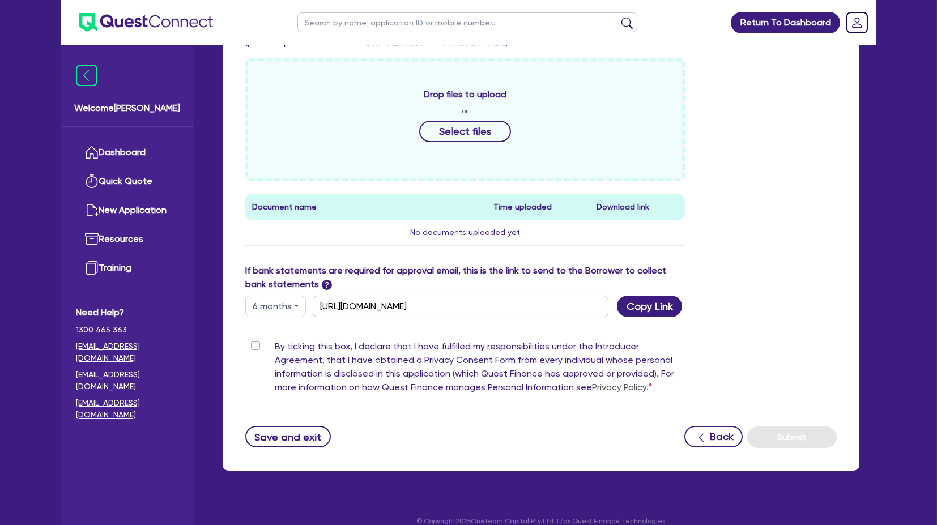
scroll to position [482, 0]
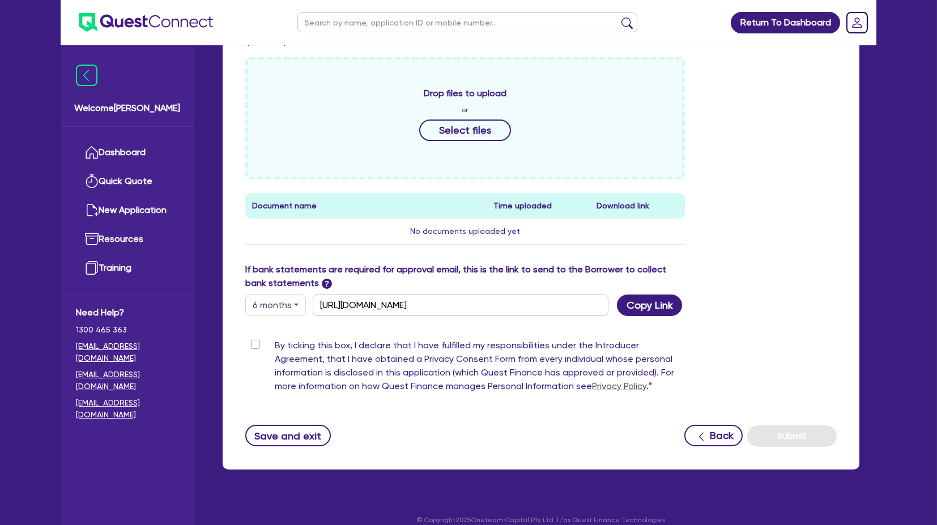
click at [275, 346] on label "By ticking this box, I declare that I have fulfilled my responsibilities under …" at bounding box center [480, 368] width 410 height 59
click at [254, 346] on input "By ticking this box, I declare that I have fulfilled my responsibilities under …" at bounding box center [249, 344] width 9 height 11
checkbox input "true"
click at [726, 342] on div "By ticking this box, I declare that I have fulfilled my responsibilities under …" at bounding box center [541, 368] width 609 height 59
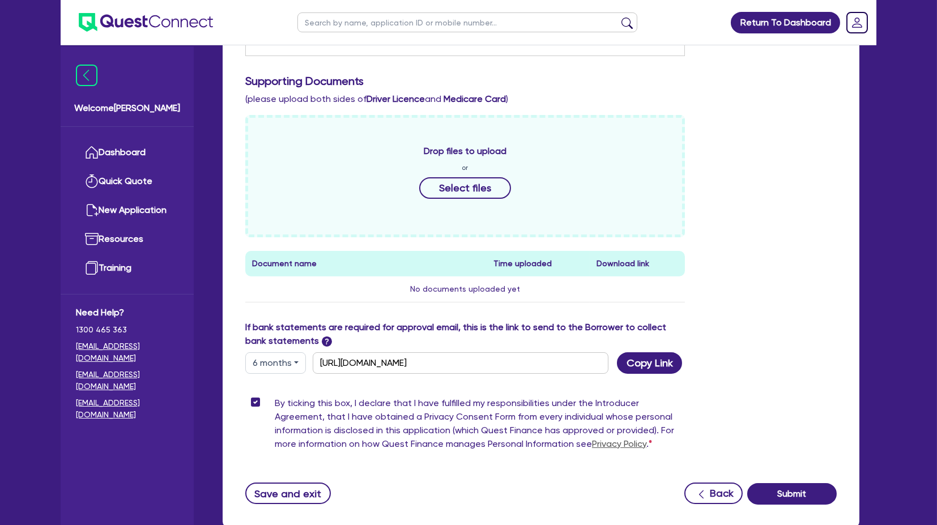
scroll to position [494, 0]
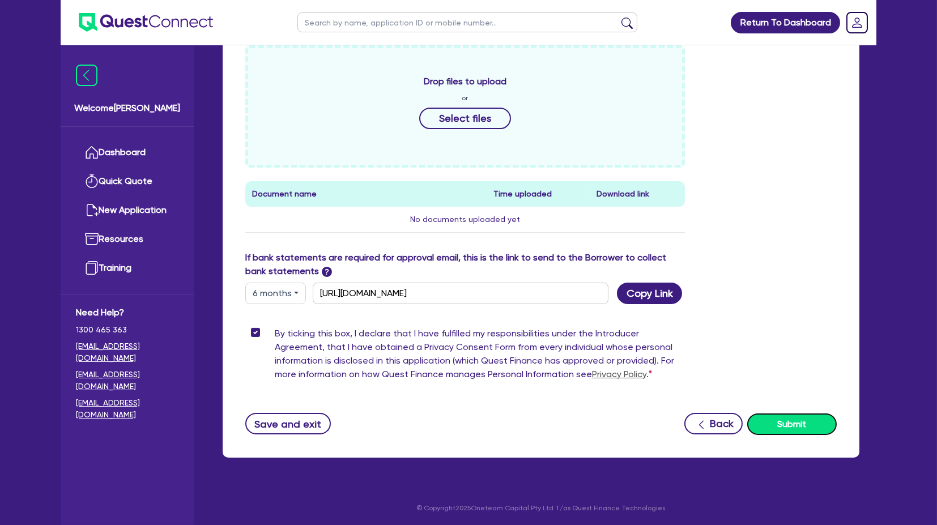
click at [800, 427] on button "Submit" at bounding box center [792, 425] width 90 height 22
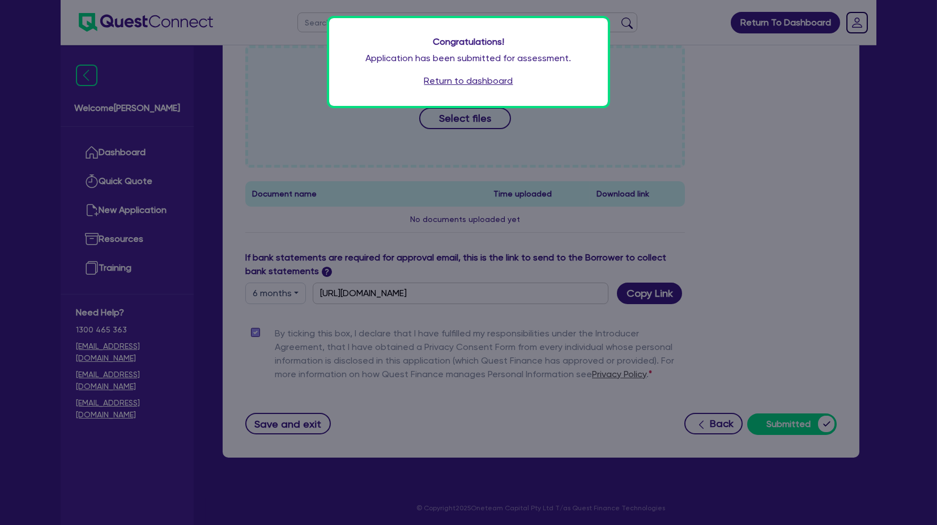
click at [467, 83] on link "Return to dashboard" at bounding box center [468, 81] width 89 height 14
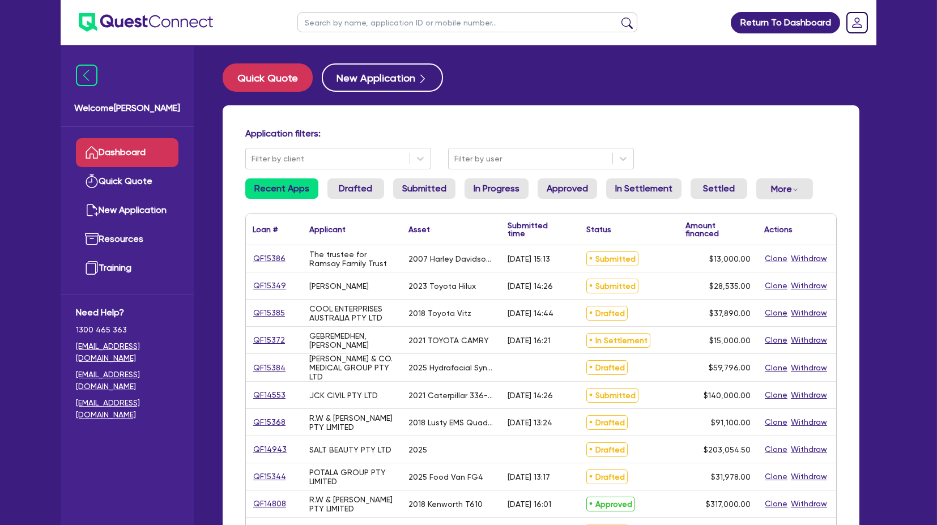
click at [363, 27] on input "text" at bounding box center [467, 22] width 340 height 20
click at [258, 265] on div "QF15386" at bounding box center [274, 258] width 57 height 27
click at [262, 260] on link "QF15386" at bounding box center [269, 258] width 33 height 13
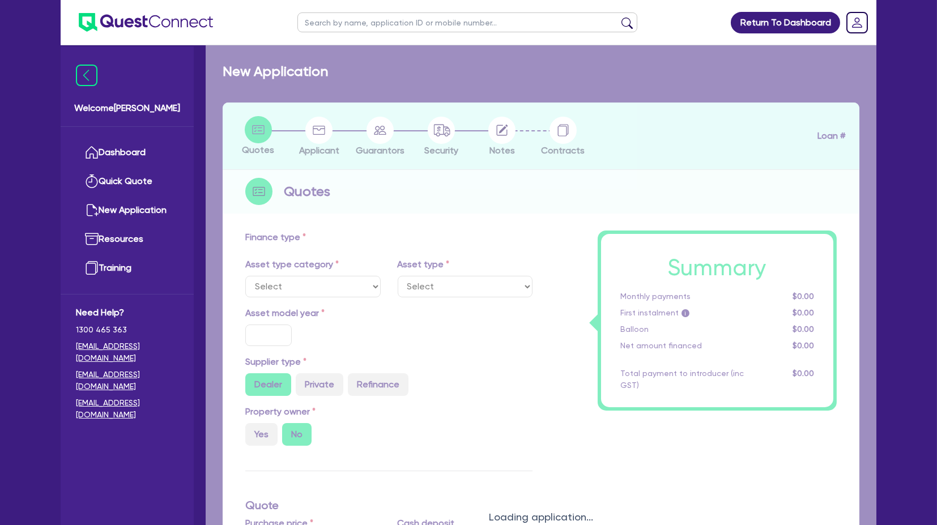
select select "CARS_AND_LIGHT_TRUCKS"
type input "2007"
radio input "false"
radio input "true"
type input "13,000"
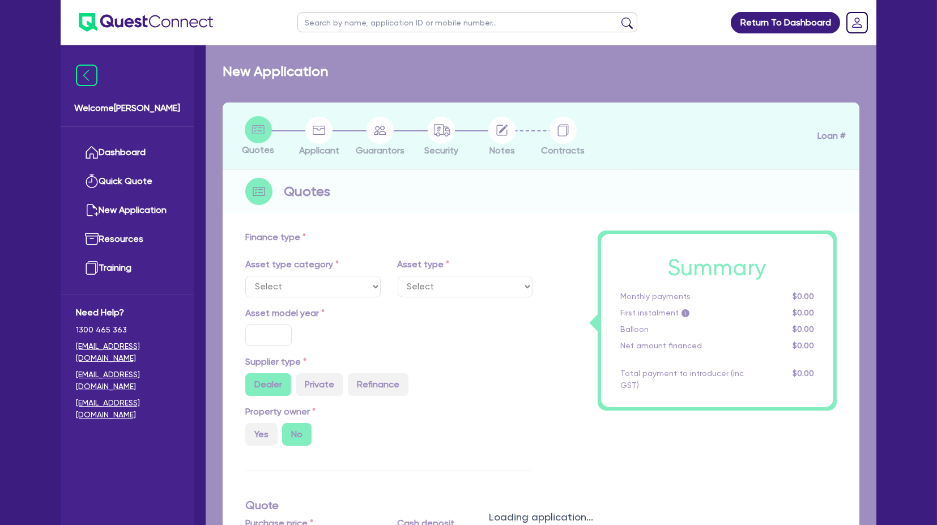
type input "6"
type input "780"
type input "13"
select select "PASSENGER_VEHICLES"
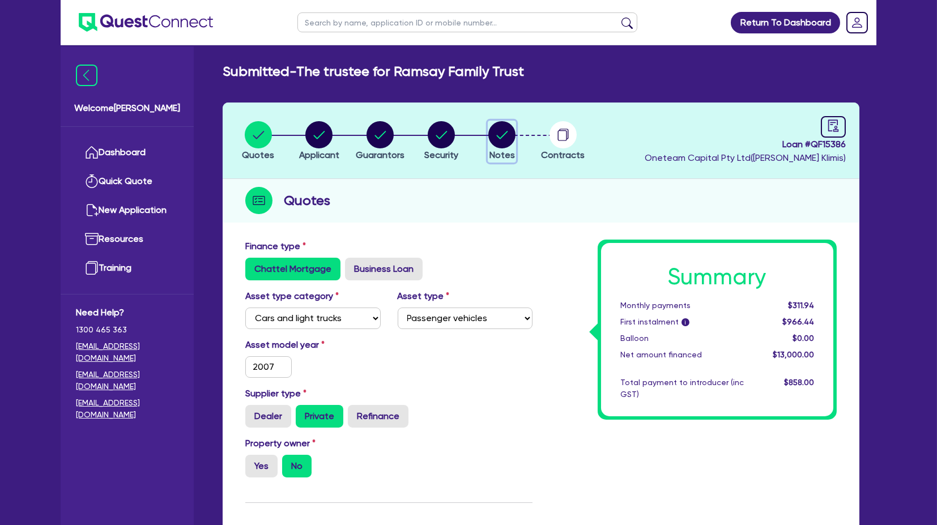
click at [515, 122] on icon "button" at bounding box center [501, 134] width 27 height 27
select select "Other"
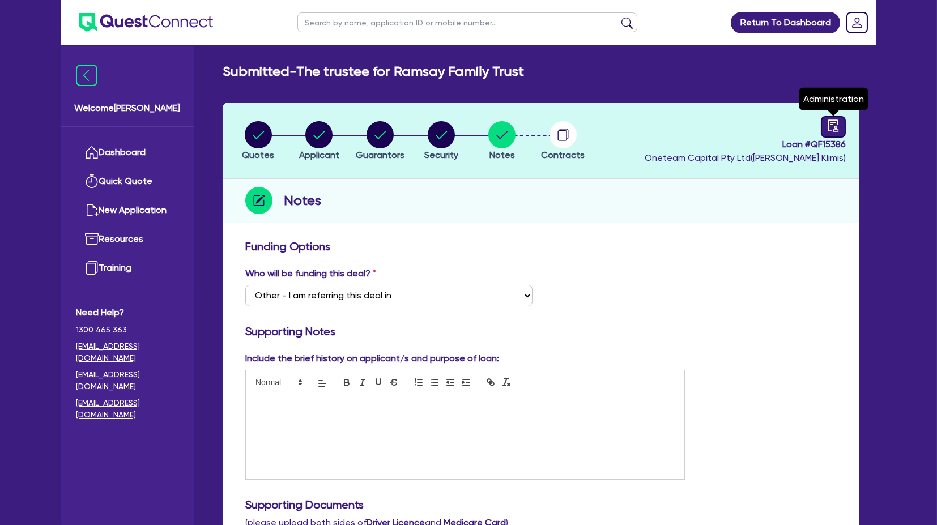
click at [834, 127] on icon "audit" at bounding box center [833, 126] width 12 height 12
select select "SUBMITTED_NEW"
select select "Other"
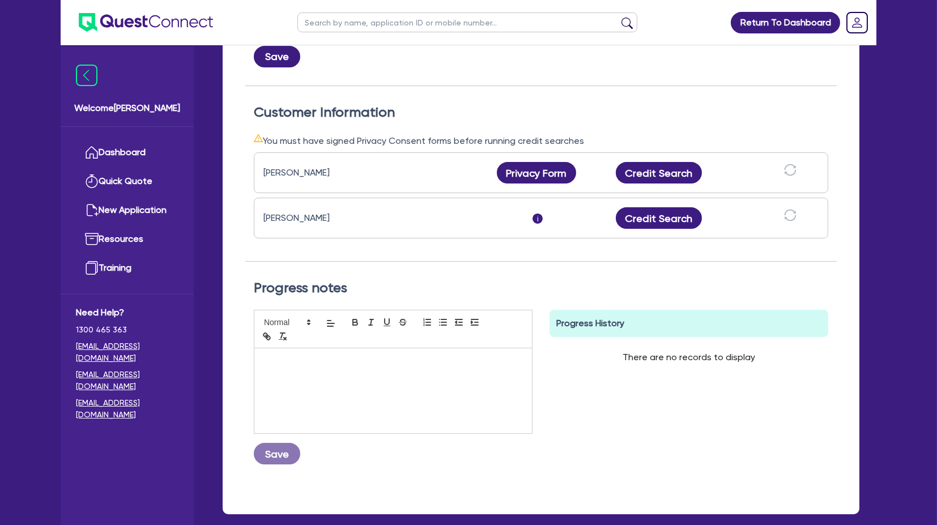
scroll to position [291, 0]
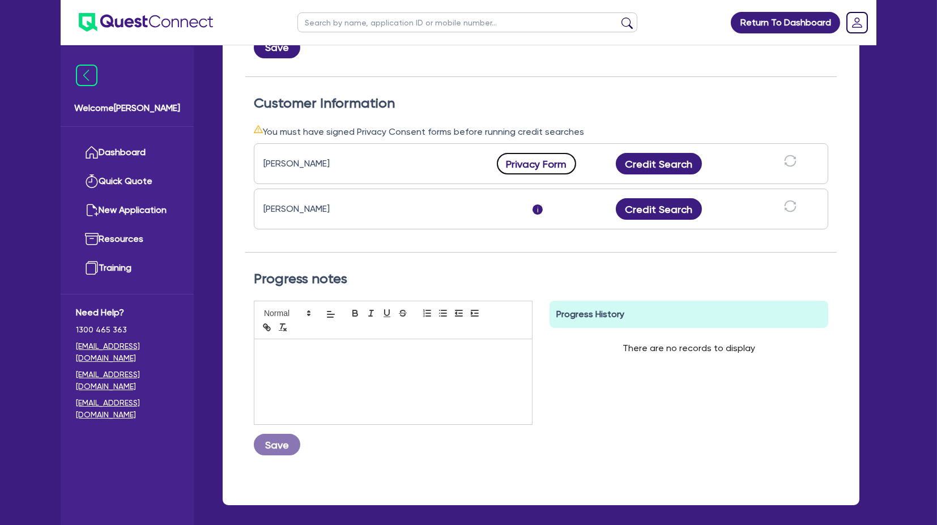
click at [539, 171] on button "Privacy Form" at bounding box center [536, 164] width 79 height 22
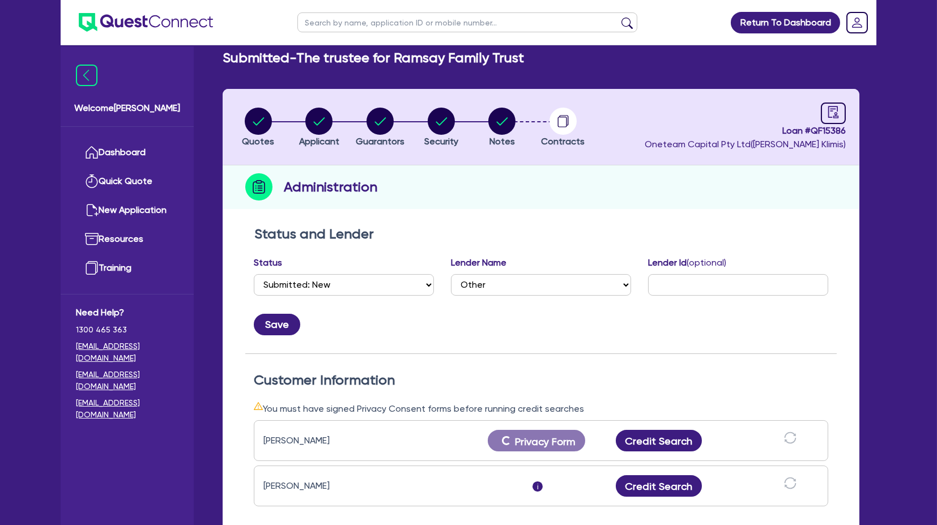
scroll to position [0, 0]
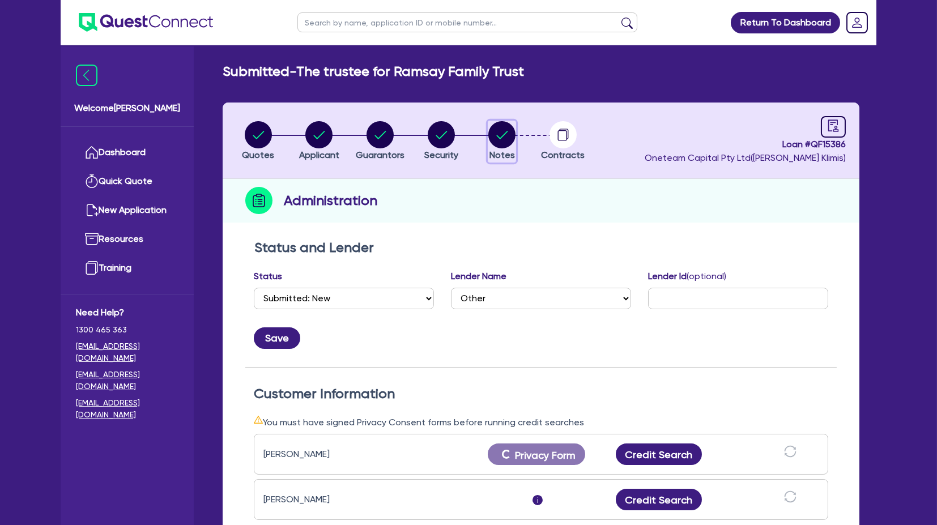
click at [508, 141] on circle "button" at bounding box center [501, 134] width 27 height 27
select select "Other"
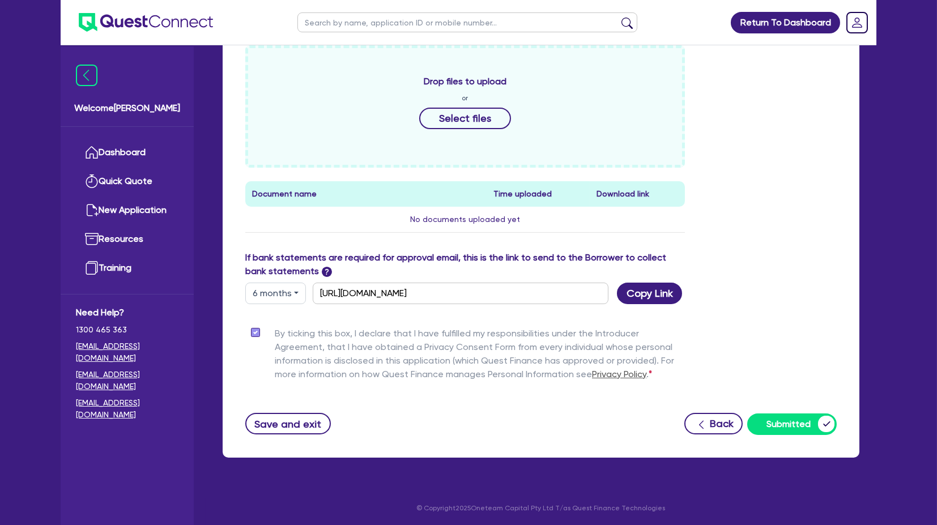
scroll to position [493, 0]
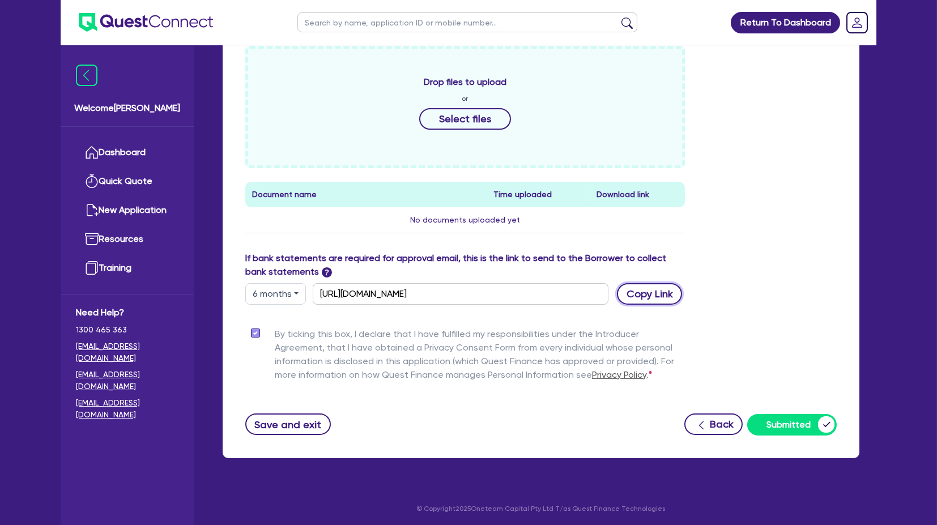
click at [665, 292] on button "Copy Link" at bounding box center [649, 294] width 65 height 22
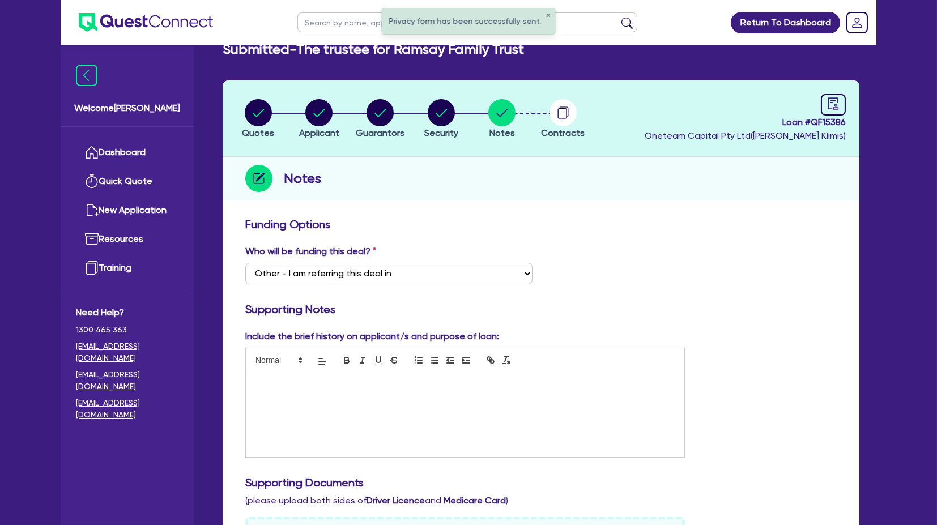
scroll to position [0, 0]
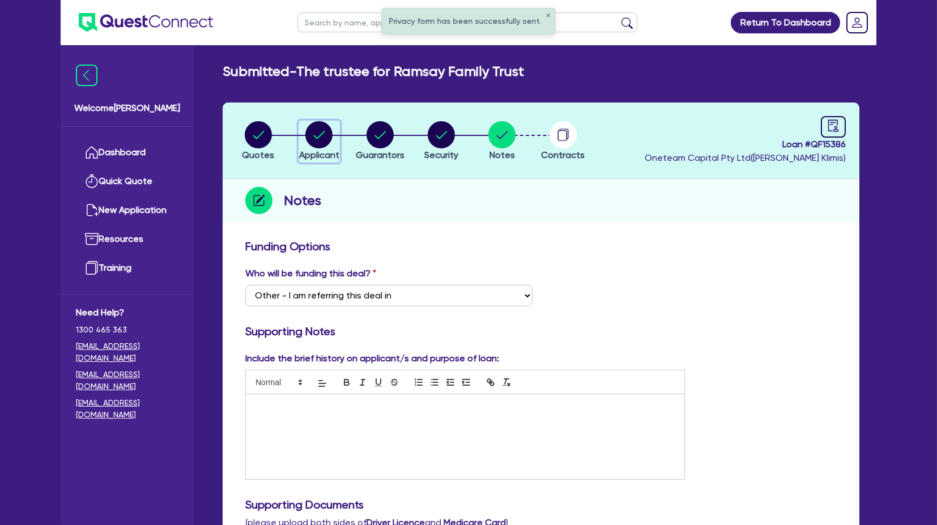
click at [314, 147] on circle "button" at bounding box center [318, 134] width 27 height 27
select select "TRUST"
select select "INDIVIDUAL"
select select "TRANSPORT_WAREHOUSING"
select select "PASSENGERS_FREIGHT_TRANSPORT"
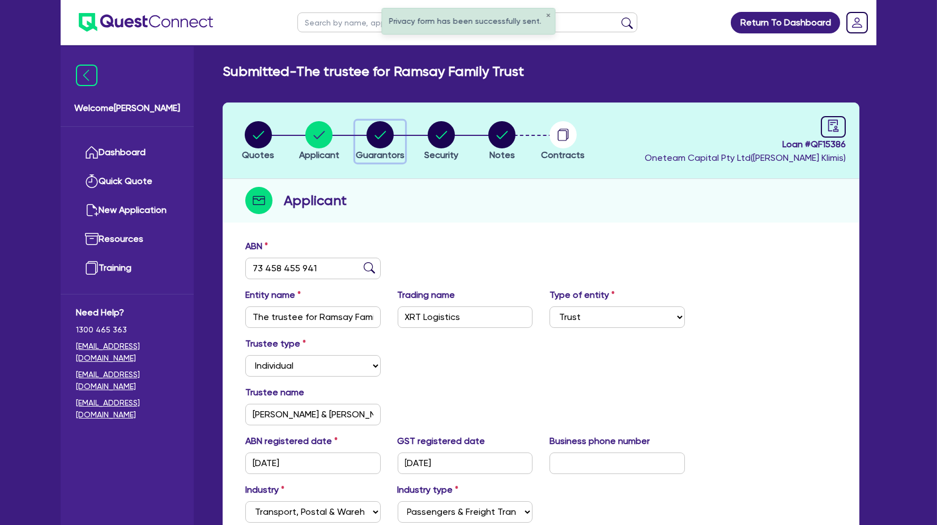
click at [380, 143] on circle "button" at bounding box center [380, 134] width 27 height 27
select select "MR"
select select "QLD"
select select "MARRIED"
select select "CASH"
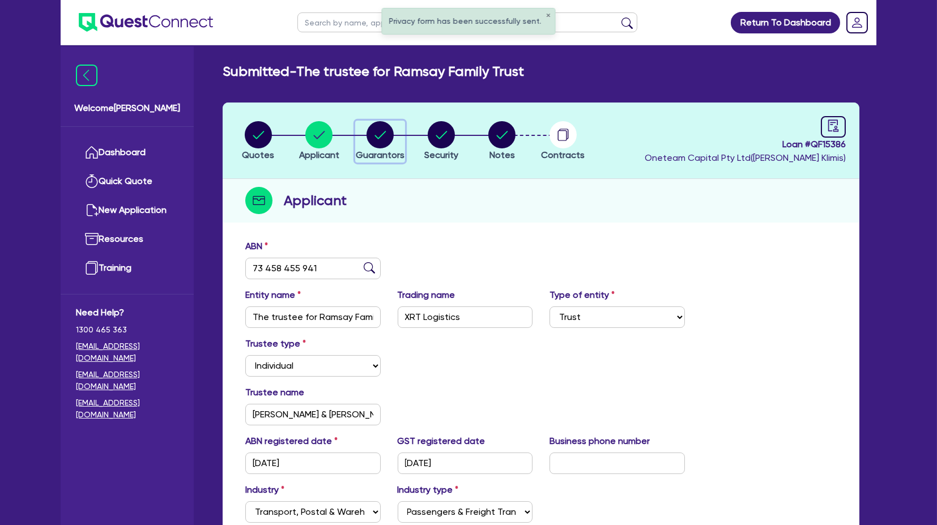
select select "VEHICLE"
select select "HOUSEHOLD_PERSONAL"
select select "EQUIPMENT"
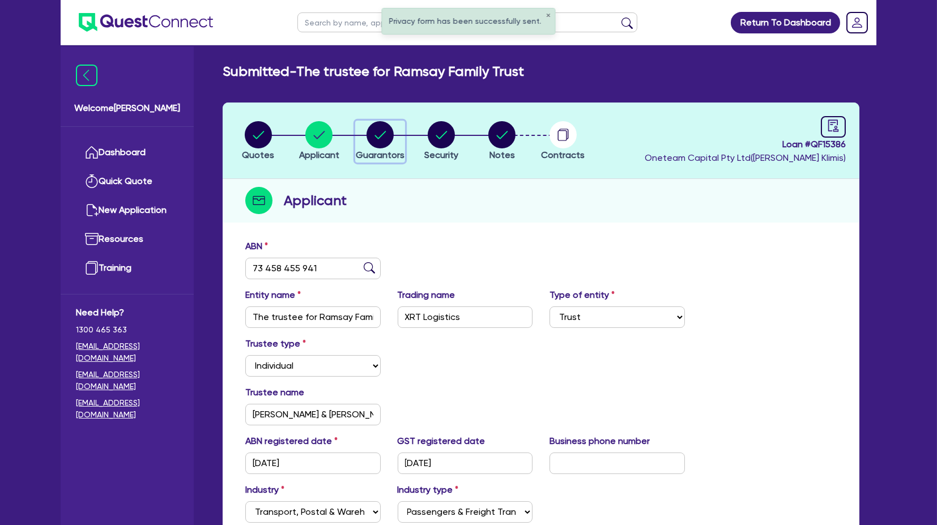
select select "VEHICLE_LOAN"
select select "CREDIT_CARD"
select select "MRS"
select select "QLD"
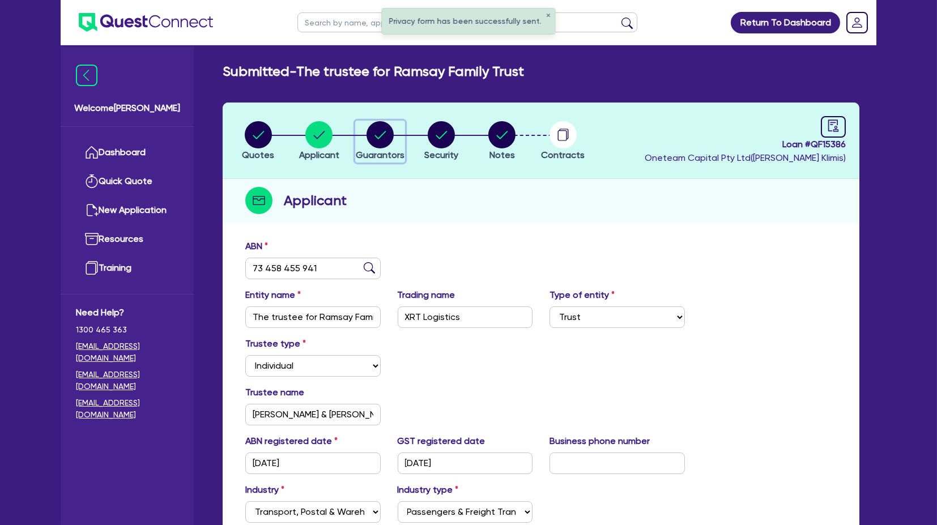
select select "MARRIED"
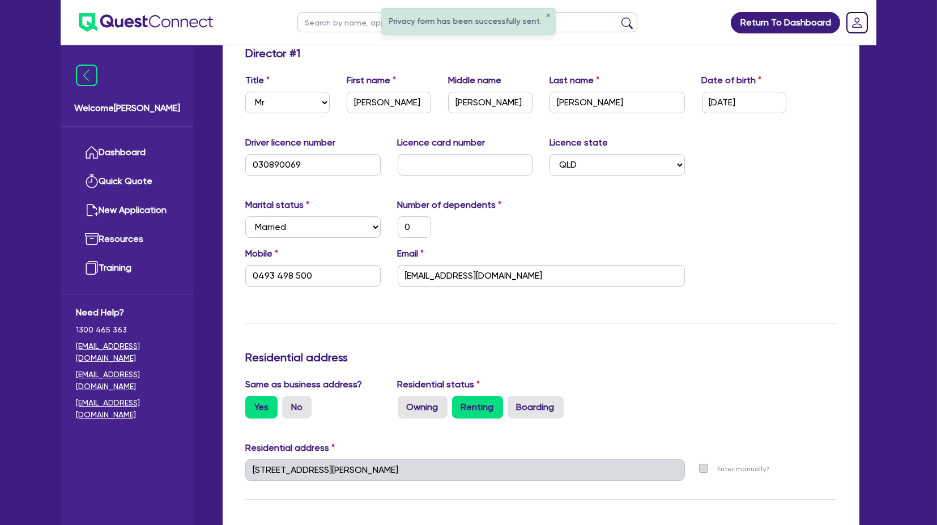
scroll to position [245, 0]
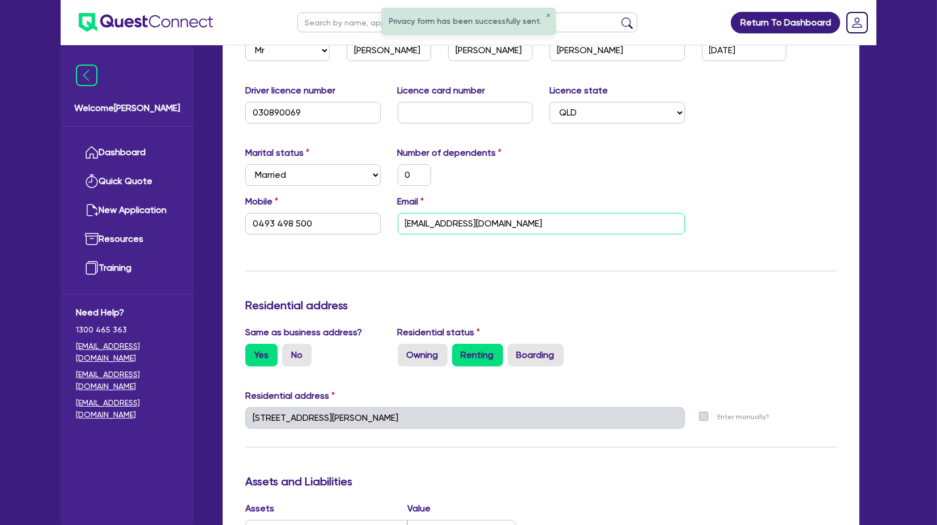
drag, startPoint x: 521, startPoint y: 228, endPoint x: 351, endPoint y: 216, distance: 169.8
click at [351, 216] on div "Mobile 0493 498 500 Email tdramsay@hotmail.com" at bounding box center [541, 219] width 609 height 49
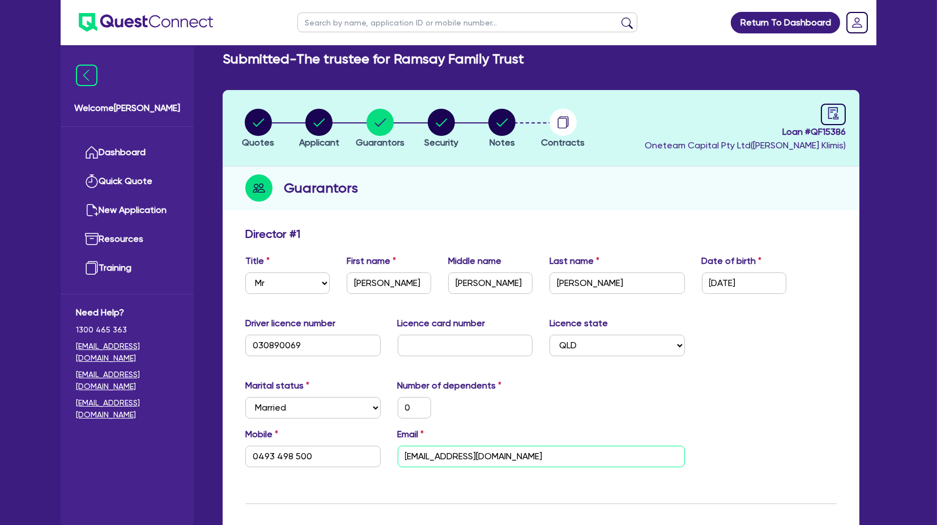
scroll to position [0, 0]
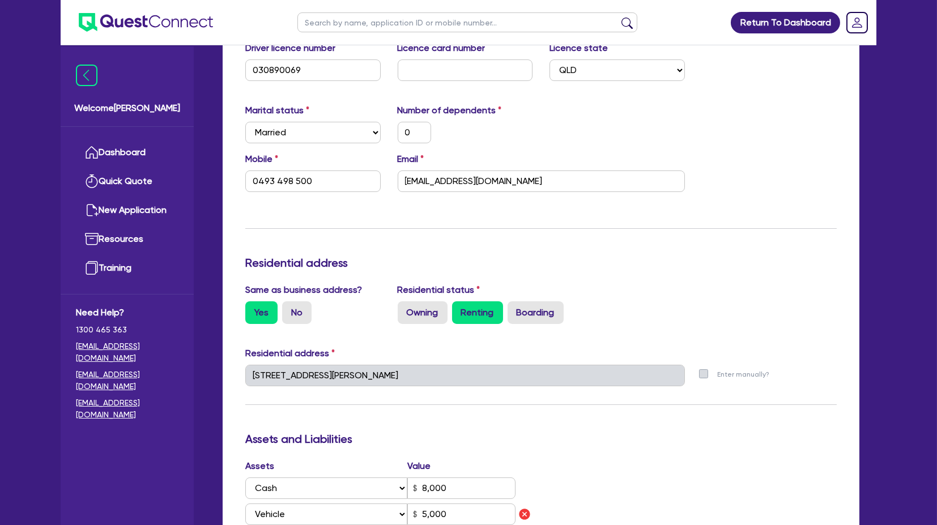
click at [397, 241] on div "Update residential status for Director #1 Boarding is only acceptable when the …" at bounding box center [541, 462] width 592 height 1021
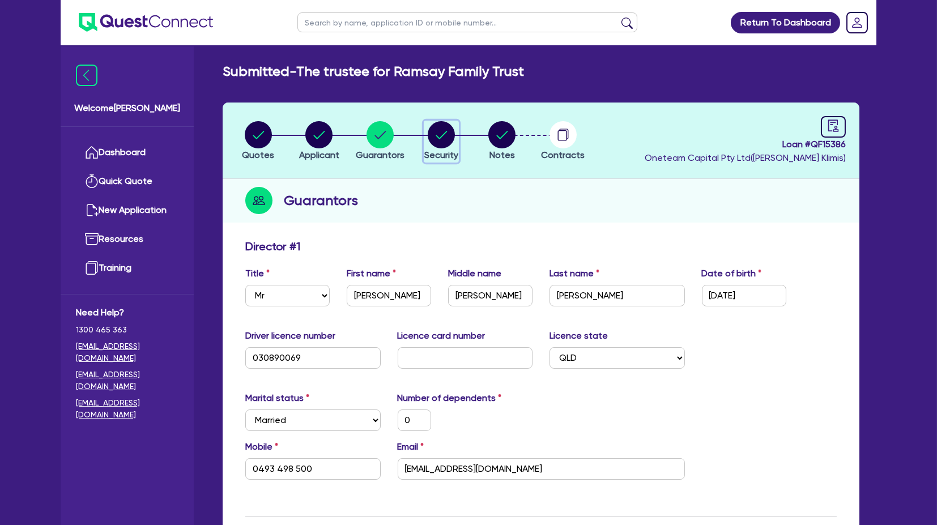
click at [446, 147] on icon "button" at bounding box center [441, 134] width 27 height 27
select select "CARS_AND_LIGHT_TRUCKS"
select select "PASSENGER_VEHICLES"
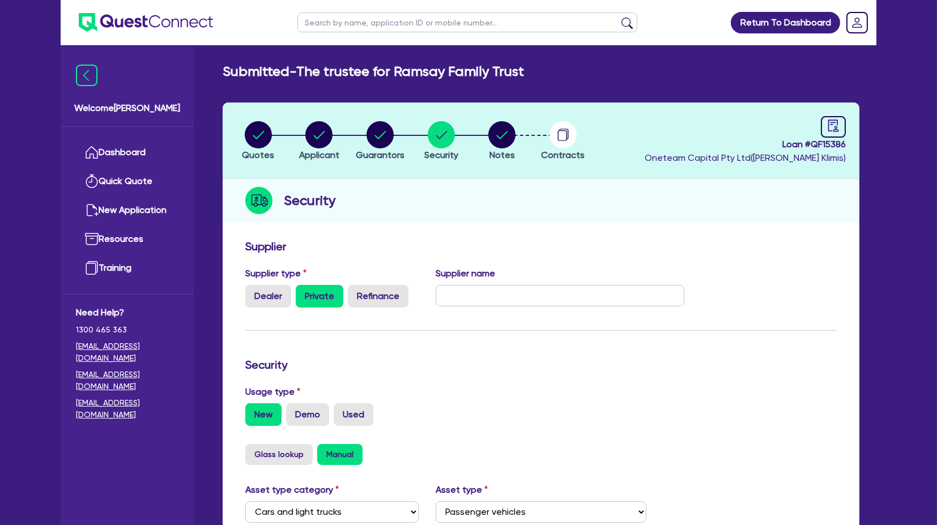
click at [517, 122] on li "Notes" at bounding box center [501, 141] width 61 height 40
click at [507, 131] on icon "button" at bounding box center [502, 135] width 11 height 8
select select "Other"
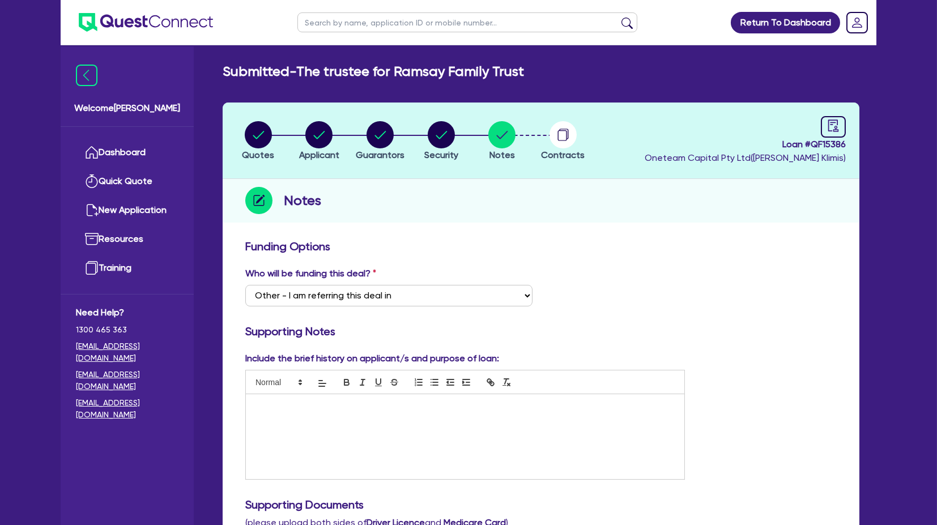
click at [236, 135] on li "Quotes" at bounding box center [258, 141] width 61 height 40
click at [254, 140] on circle "button" at bounding box center [258, 134] width 27 height 27
select select "CARS_AND_LIGHT_TRUCKS"
select select "PASSENGER_VEHICLES"
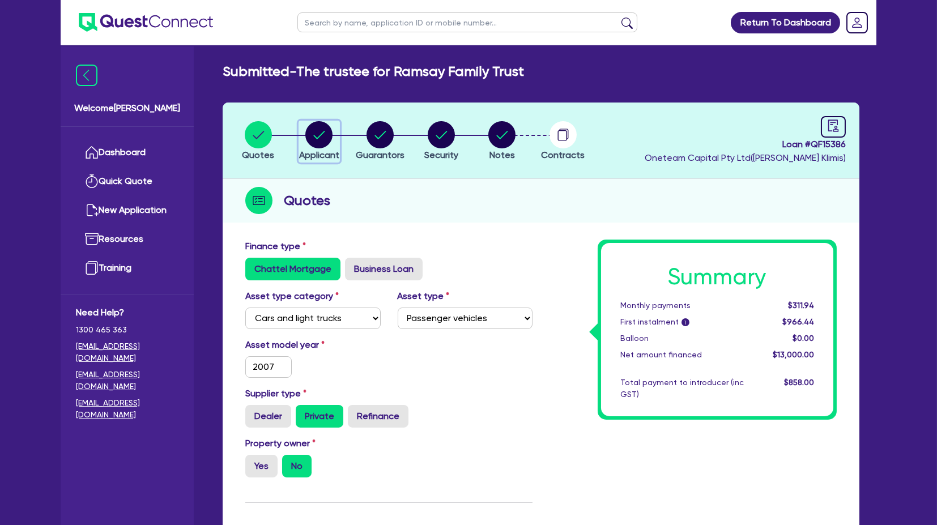
click at [324, 139] on circle "button" at bounding box center [318, 134] width 27 height 27
select select "TRUST"
select select "INDIVIDUAL"
select select "TRANSPORT_WAREHOUSING"
select select "PASSENGERS_FREIGHT_TRANSPORT"
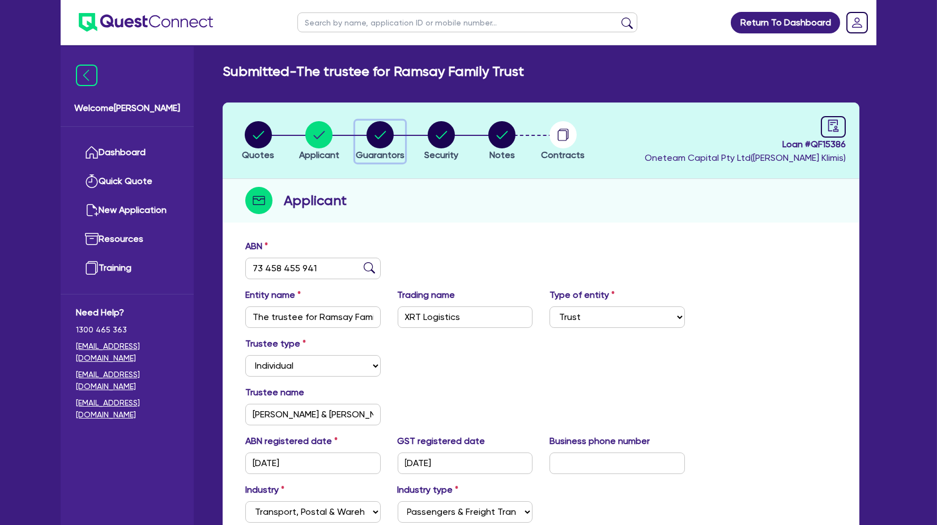
click at [386, 135] on circle "button" at bounding box center [380, 134] width 27 height 27
select select "MR"
select select "QLD"
select select "MARRIED"
select select "CASH"
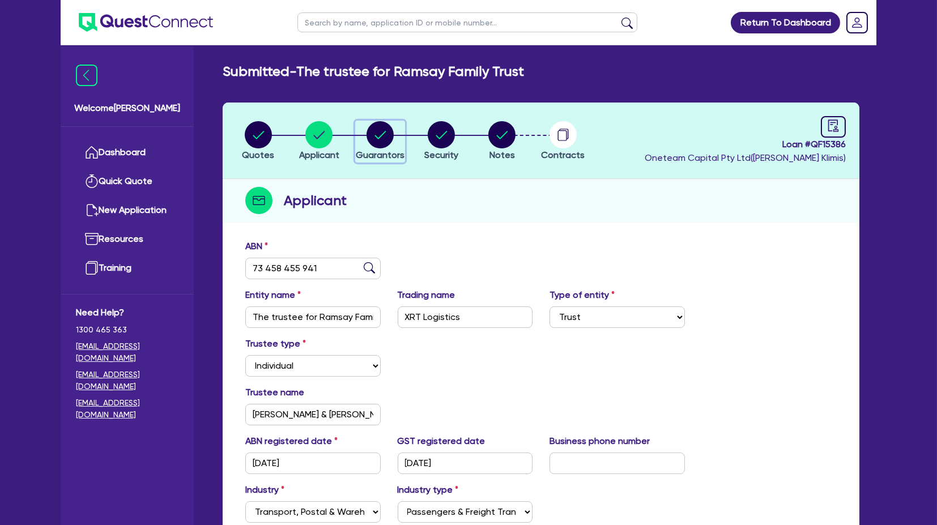
select select "VEHICLE"
select select "HOUSEHOLD_PERSONAL"
select select "EQUIPMENT"
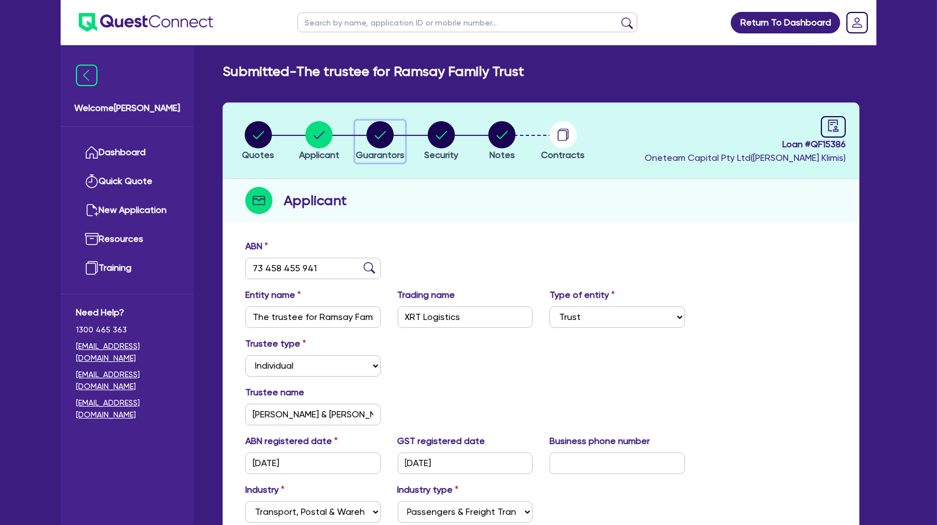
select select "VEHICLE_LOAN"
select select "CREDIT_CARD"
select select "MRS"
select select "QLD"
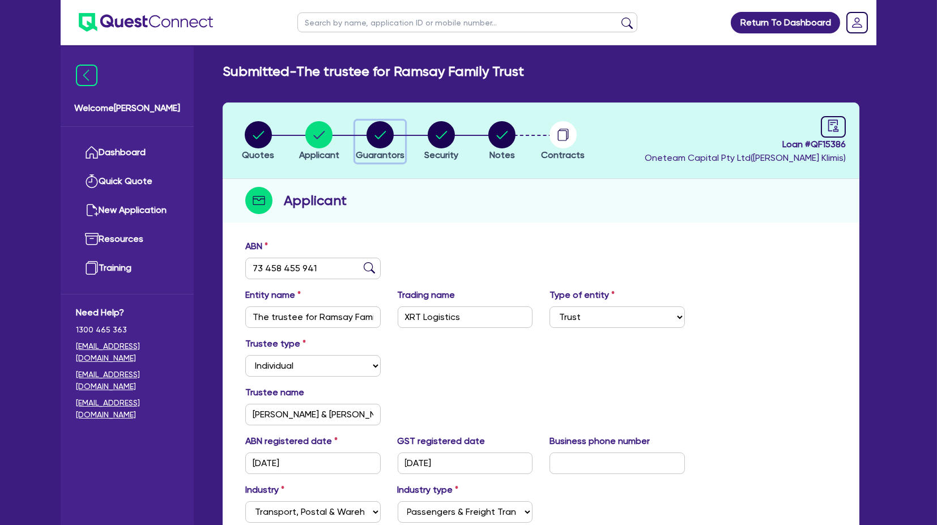
select select "MARRIED"
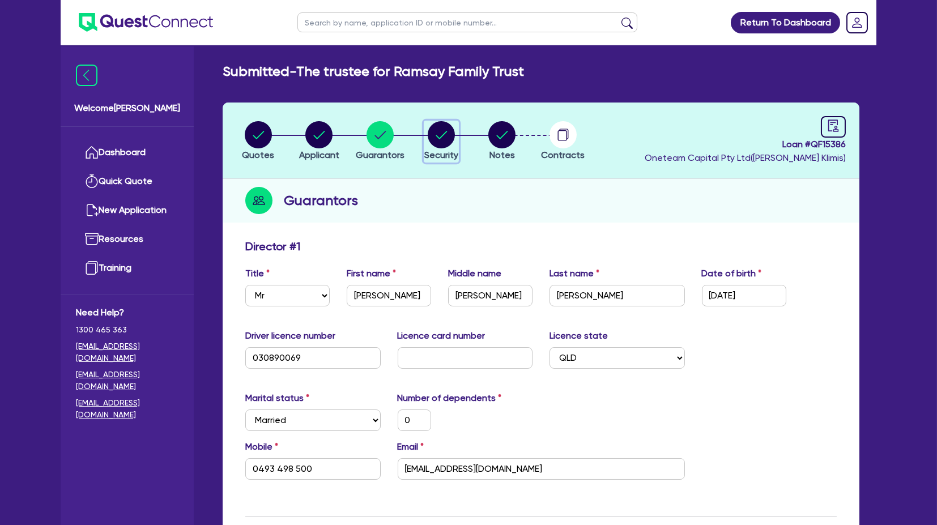
click at [453, 127] on icon "button" at bounding box center [441, 134] width 27 height 27
select select "CARS_AND_LIGHT_TRUCKS"
select select "PASSENGER_VEHICLES"
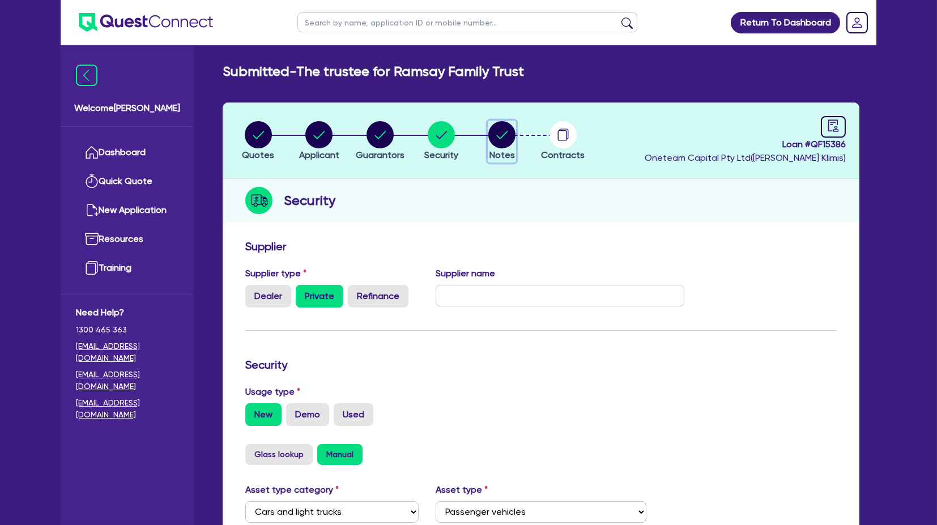
click at [507, 150] on span "Notes" at bounding box center [502, 155] width 25 height 11
select select "Other"
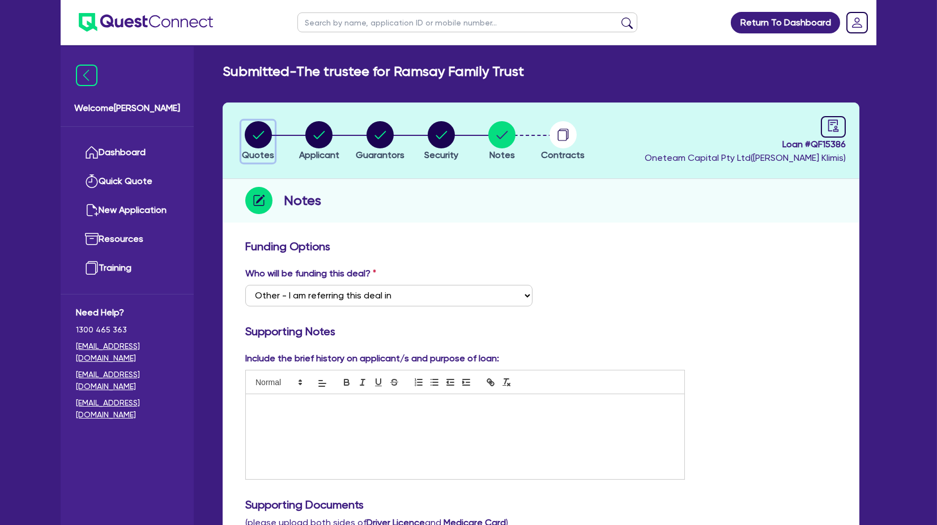
click at [257, 134] on circle "button" at bounding box center [258, 134] width 27 height 27
select select "CARS_AND_LIGHT_TRUCKS"
select select "PASSENGER_VEHICLES"
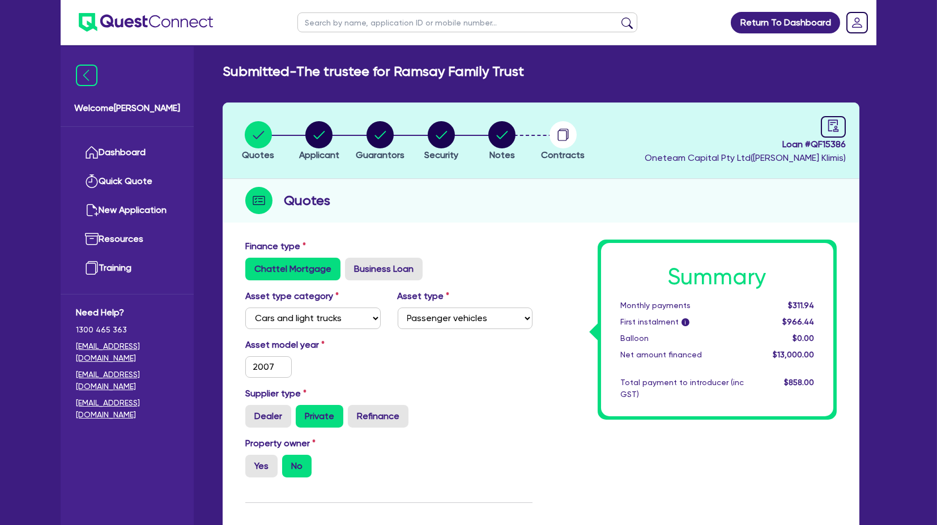
click at [307, 120] on header "Quotes Applicant Guarantors Security Notes Contracts Loan # QF15386 Oneteam Cap…" at bounding box center [541, 141] width 637 height 76
click at [316, 130] on circle "button" at bounding box center [318, 134] width 27 height 27
select select "TRUST"
select select "INDIVIDUAL"
select select "TRANSPORT_WAREHOUSING"
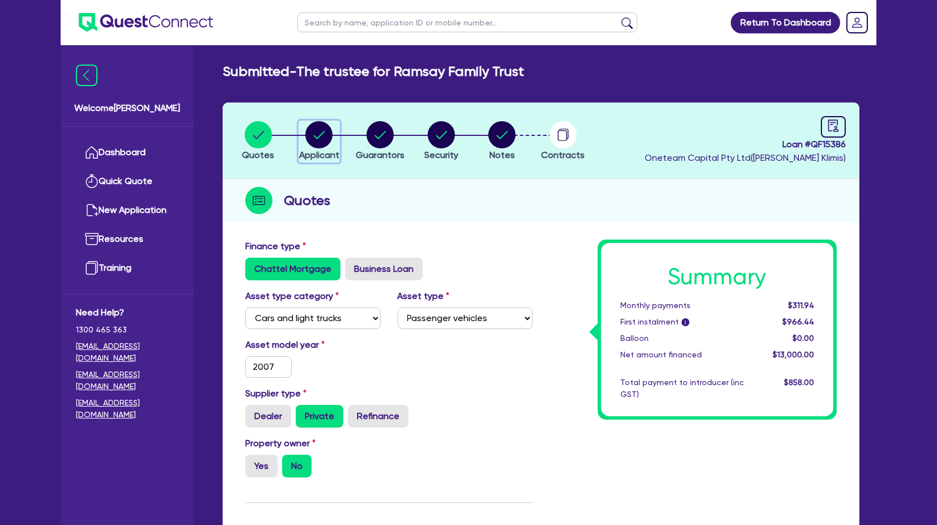
select select "PASSENGERS_FREIGHT_TRANSPORT"
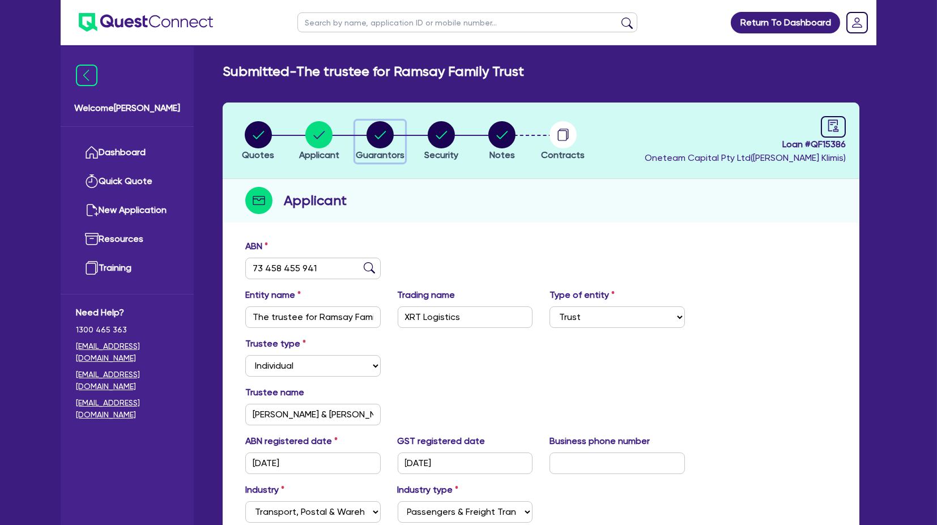
click at [375, 133] on circle "button" at bounding box center [380, 134] width 27 height 27
select select "MR"
select select "QLD"
select select "MARRIED"
select select "CASH"
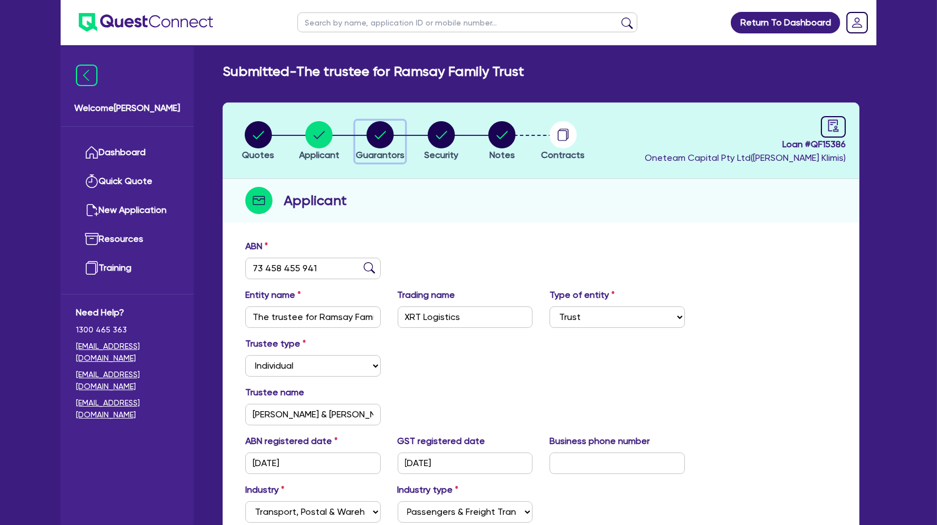
select select "VEHICLE"
select select "HOUSEHOLD_PERSONAL"
select select "EQUIPMENT"
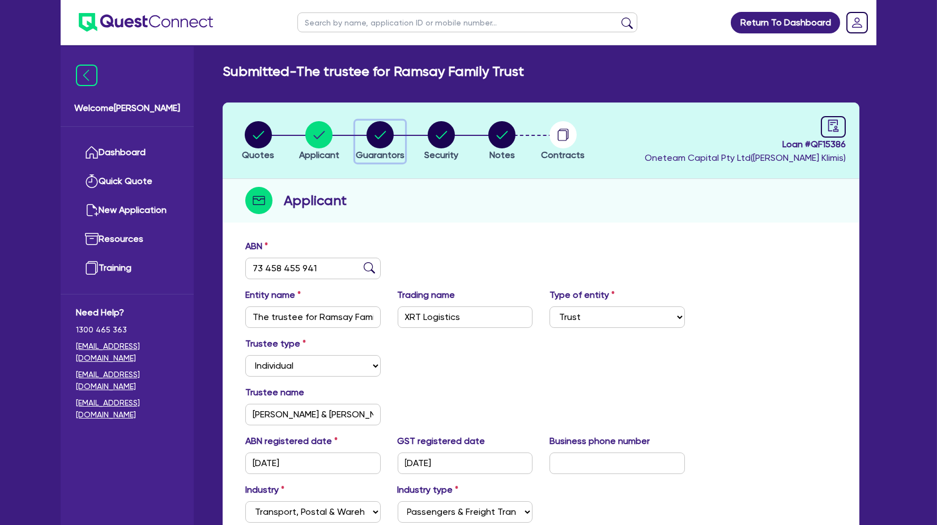
select select "VEHICLE_LOAN"
select select "CREDIT_CARD"
select select "MRS"
select select "QLD"
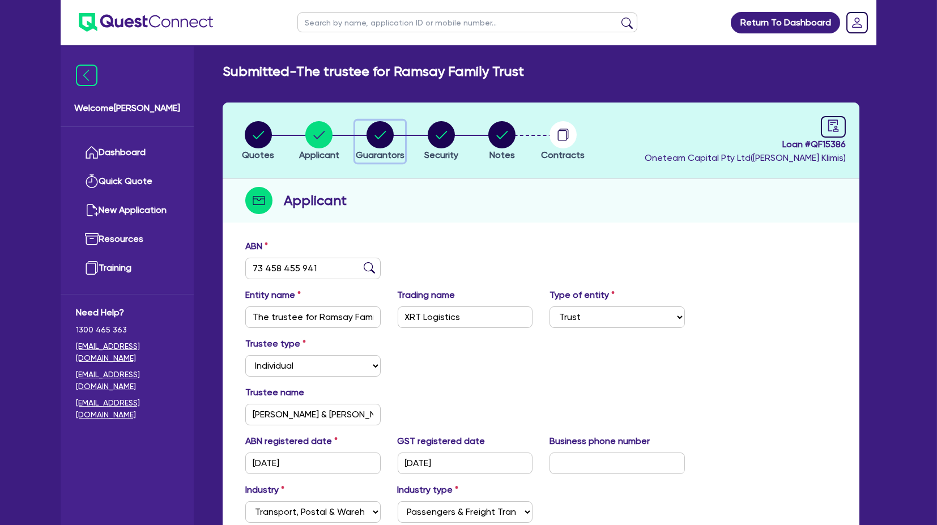
select select "MARRIED"
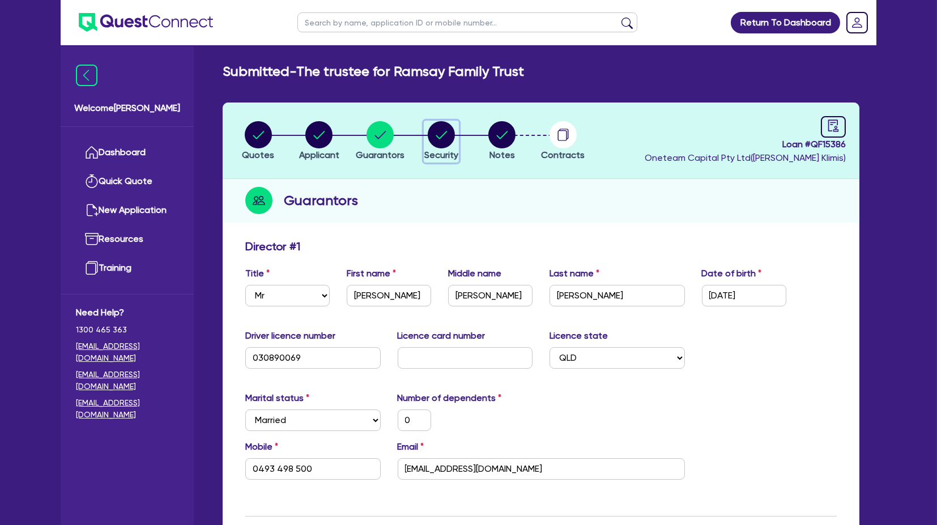
click at [450, 134] on circle "button" at bounding box center [441, 134] width 27 height 27
select select "CARS_AND_LIGHT_TRUCKS"
select select "PASSENGER_VEHICLES"
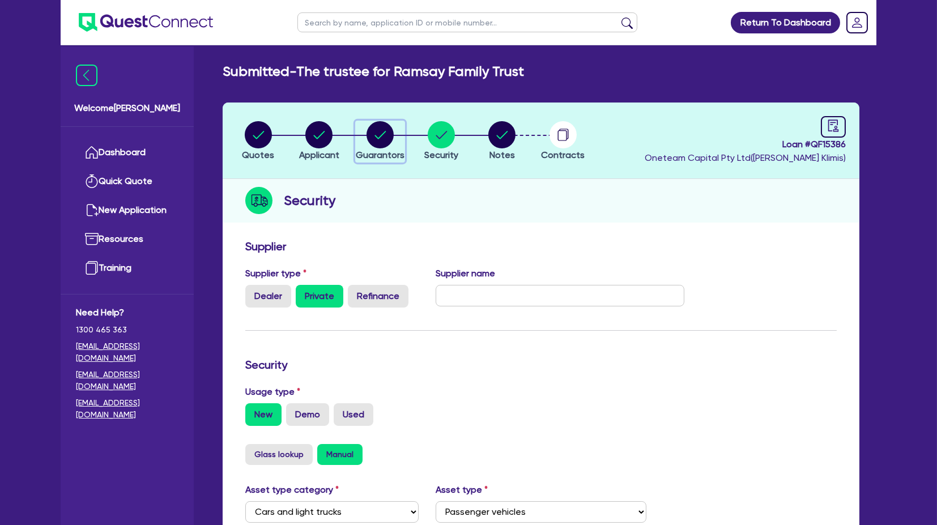
click at [382, 129] on circle "button" at bounding box center [380, 134] width 27 height 27
select select "MR"
select select "QLD"
select select "MARRIED"
select select "CASH"
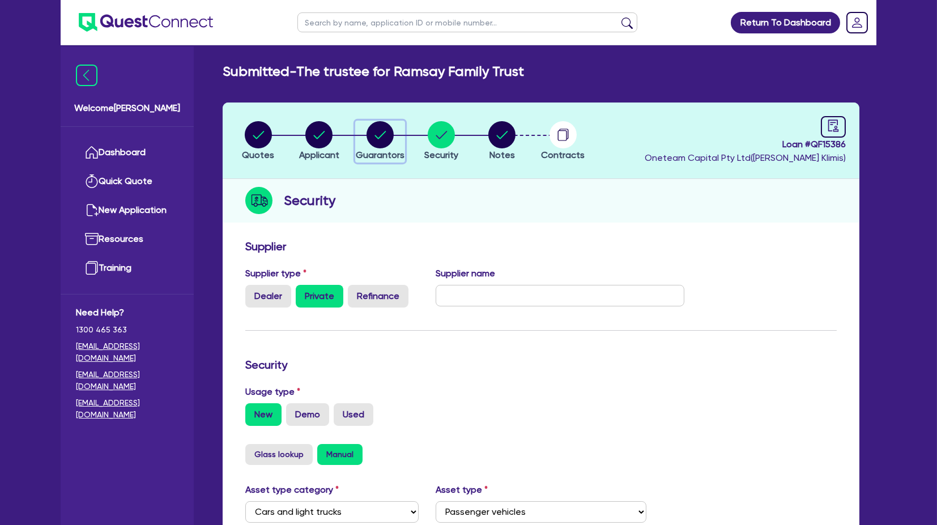
select select "VEHICLE"
select select "HOUSEHOLD_PERSONAL"
select select "EQUIPMENT"
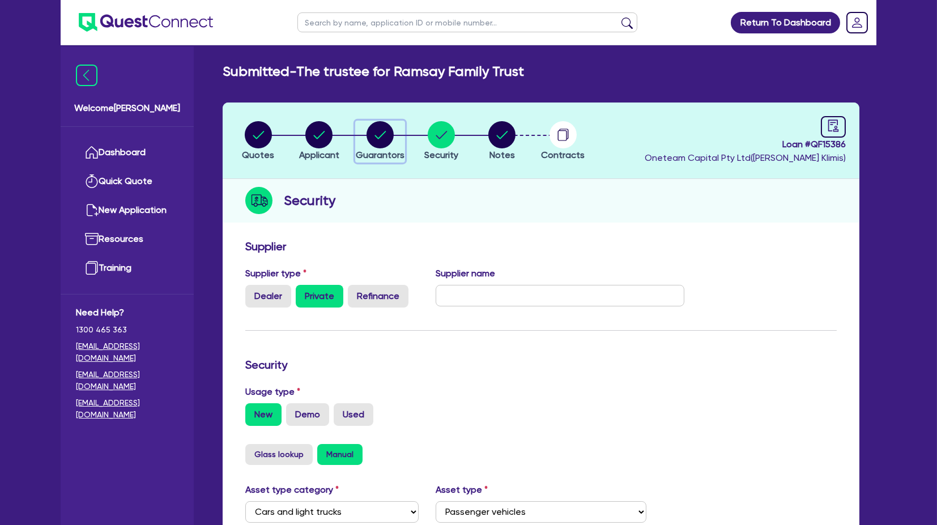
select select "VEHICLE_LOAN"
select select "CREDIT_CARD"
select select "MRS"
select select "QLD"
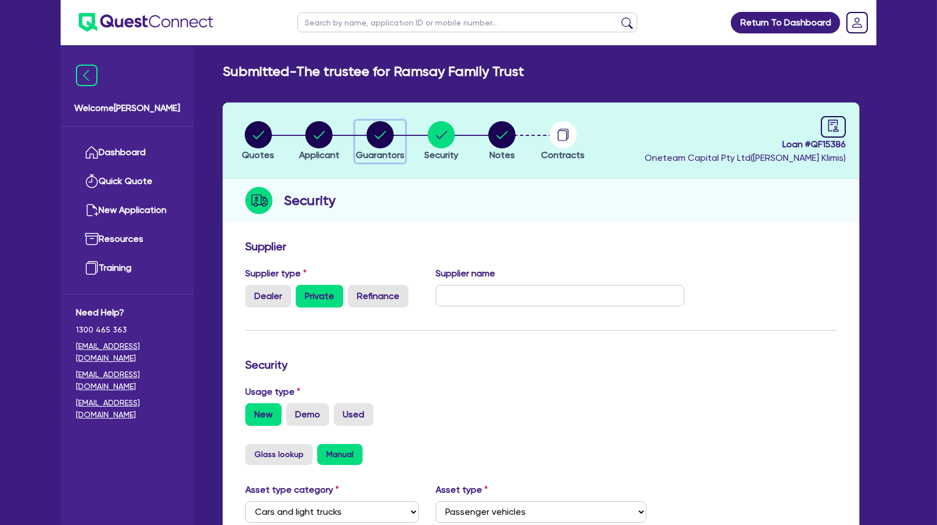
select select "MARRIED"
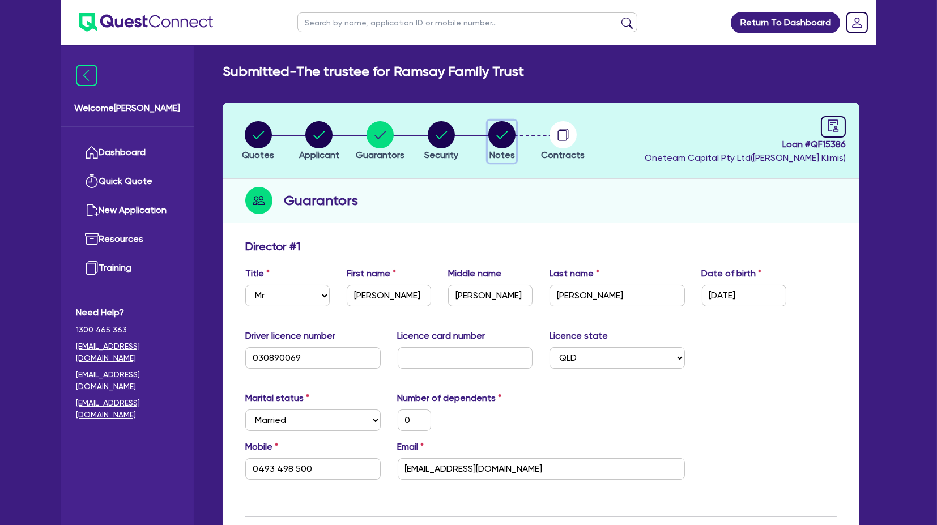
click at [512, 137] on circle "button" at bounding box center [501, 134] width 27 height 27
select select "Other"
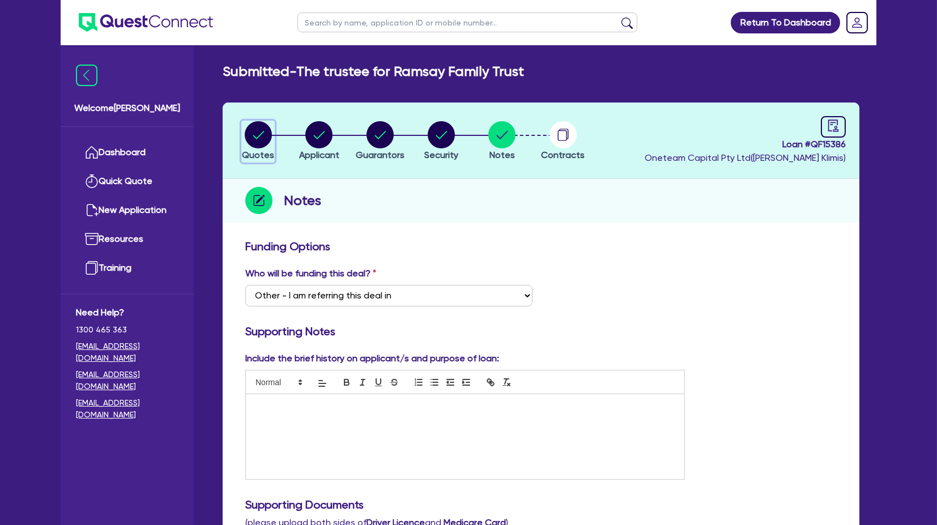
click at [266, 139] on circle "button" at bounding box center [258, 134] width 27 height 27
select select "CARS_AND_LIGHT_TRUCKS"
select select "PASSENGER_VEHICLES"
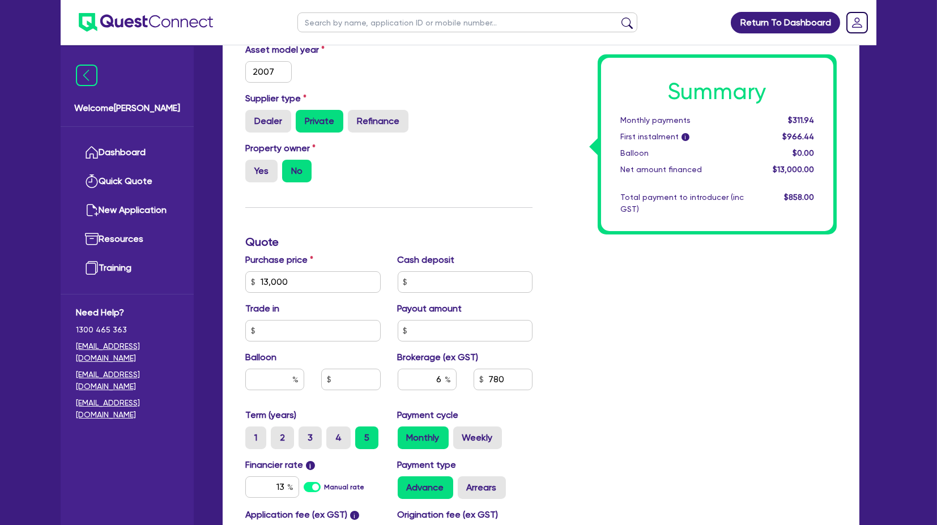
scroll to position [326, 0]
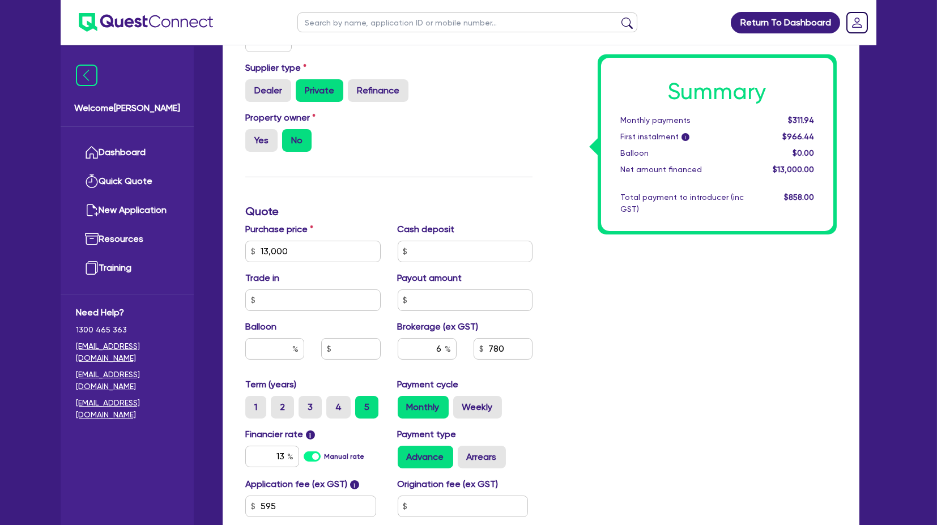
click at [302, 263] on div "Purchase price 13,000 Cash deposit Trade in Payout amount Balloon Brokerage (ex…" at bounding box center [389, 300] width 304 height 155
drag, startPoint x: 297, startPoint y: 250, endPoint x: 194, endPoint y: 255, distance: 103.3
click at [194, 255] on div "Welcome Harry Dashboard Quick Quote New Application Ref Company Ref Salesperson…" at bounding box center [469, 188] width 816 height 1029
type input "30,000"
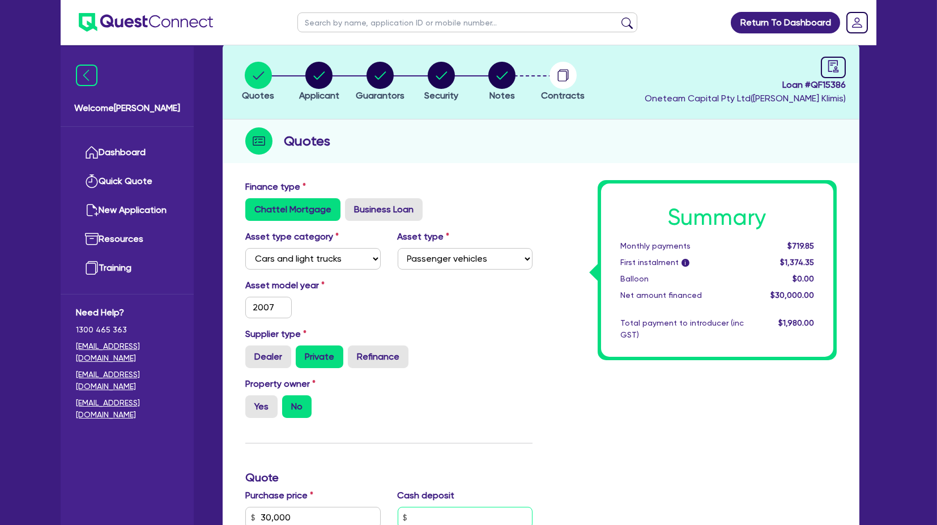
scroll to position [114, 0]
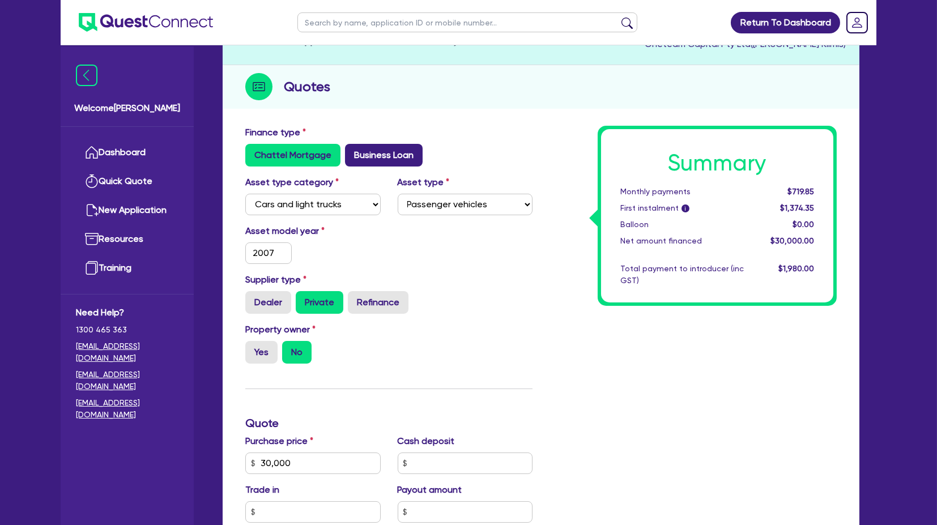
type input "1,800"
click at [360, 161] on label "Business Loan" at bounding box center [384, 155] width 78 height 23
click at [352, 151] on input "Business Loan" at bounding box center [348, 147] width 7 height 7
radio input "true"
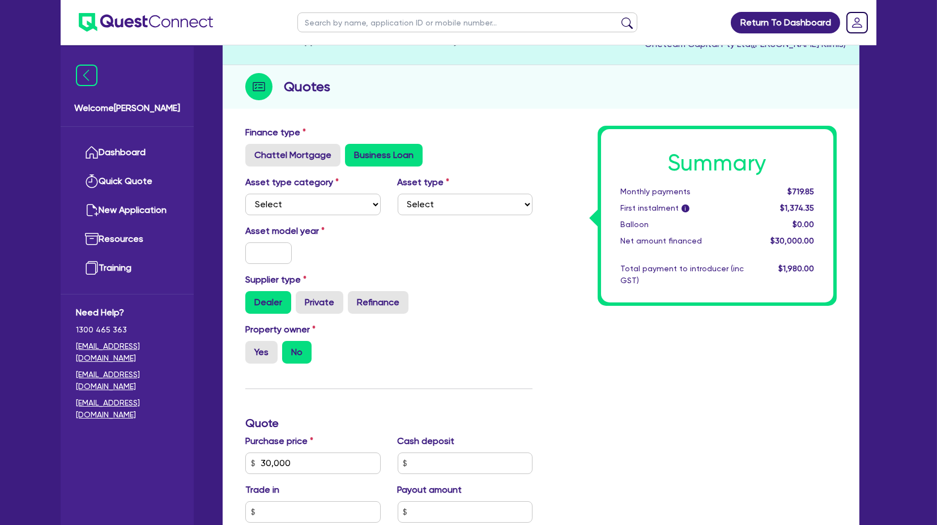
type input "1,800"
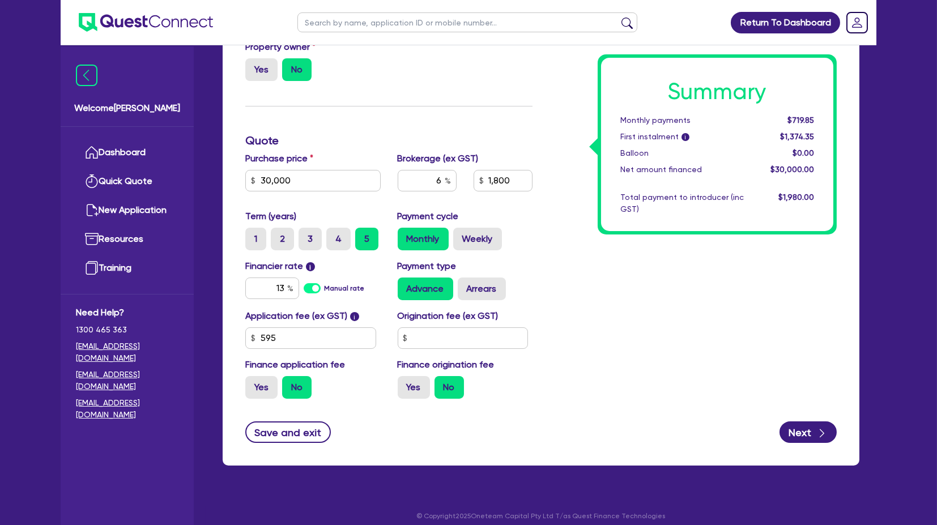
scroll to position [258, 0]
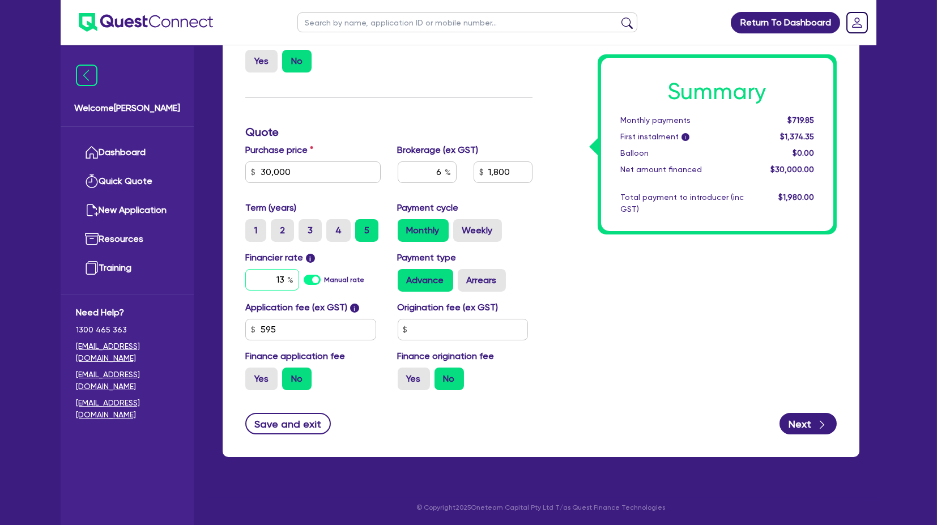
drag, startPoint x: 267, startPoint y: 272, endPoint x: 325, endPoint y: 273, distance: 57.2
click at [325, 273] on div "13 Manual rate" at bounding box center [312, 280] width 135 height 22
type input "18"
click at [819, 423] on icon "button" at bounding box center [822, 424] width 11 height 11
type input "1,800"
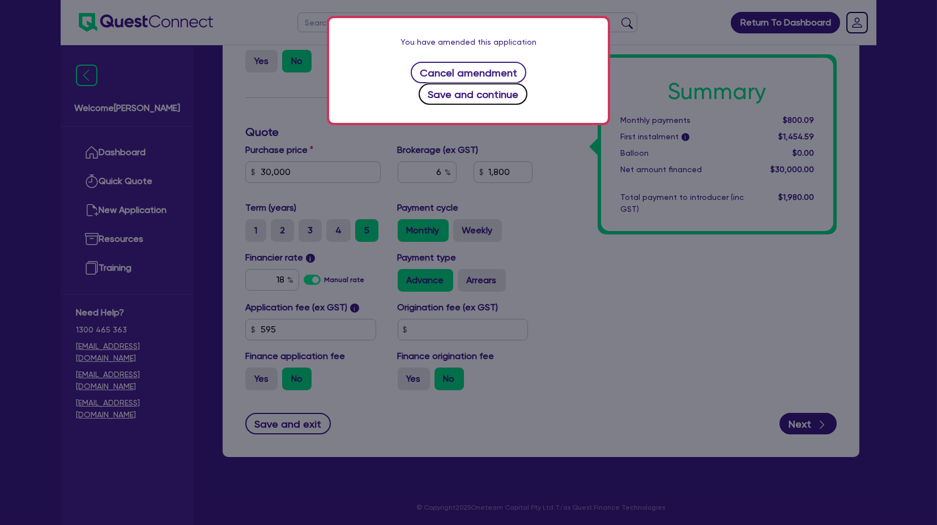
click at [521, 83] on button "Save and continue" at bounding box center [473, 94] width 109 height 22
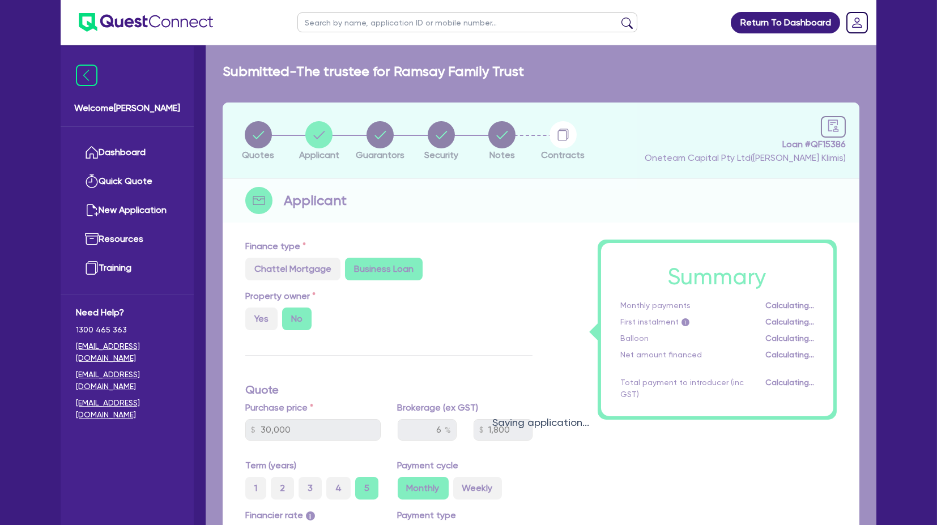
select select "TRUST"
select select "INDIVIDUAL"
select select "TRANSPORT_WAREHOUSING"
select select "PASSENGERS_FREIGHT_TRANSPORT"
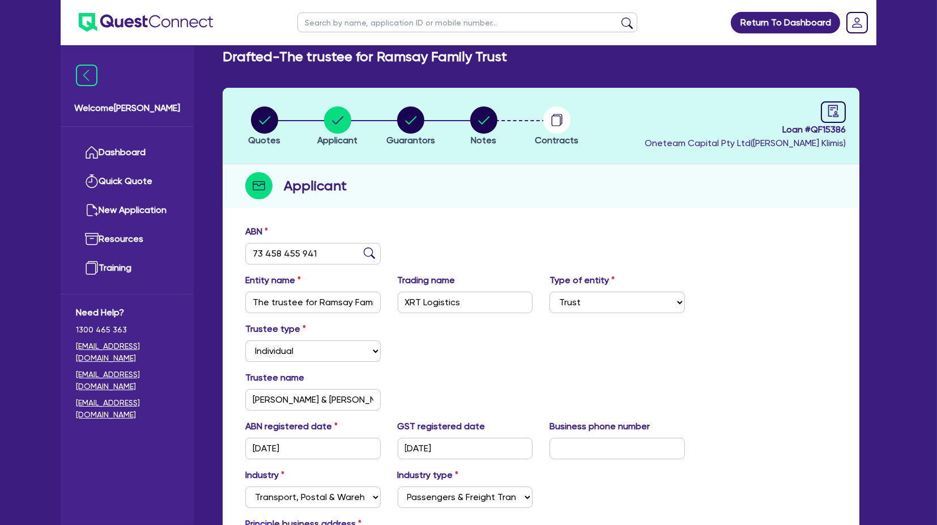
scroll to position [17, 0]
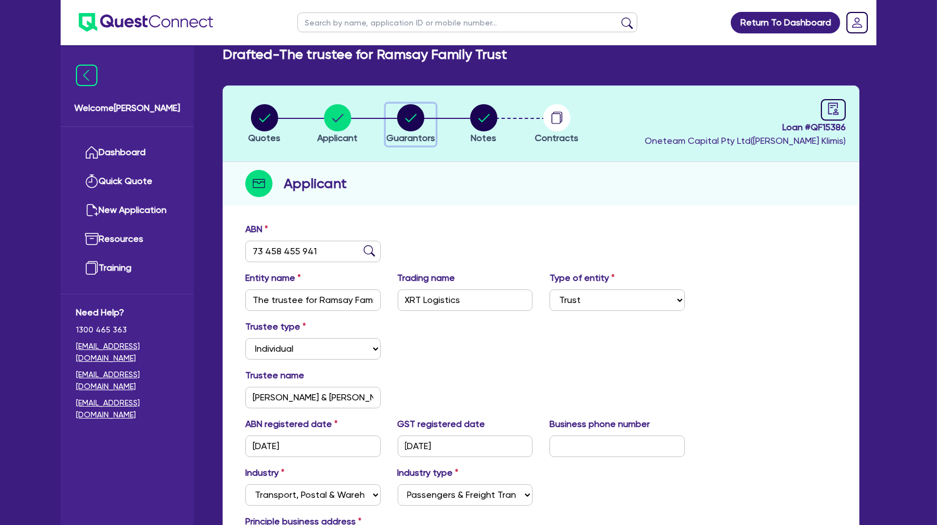
click at [418, 125] on circle "button" at bounding box center [410, 117] width 27 height 27
select select "MR"
select select "QLD"
select select "MARRIED"
select select "CASH"
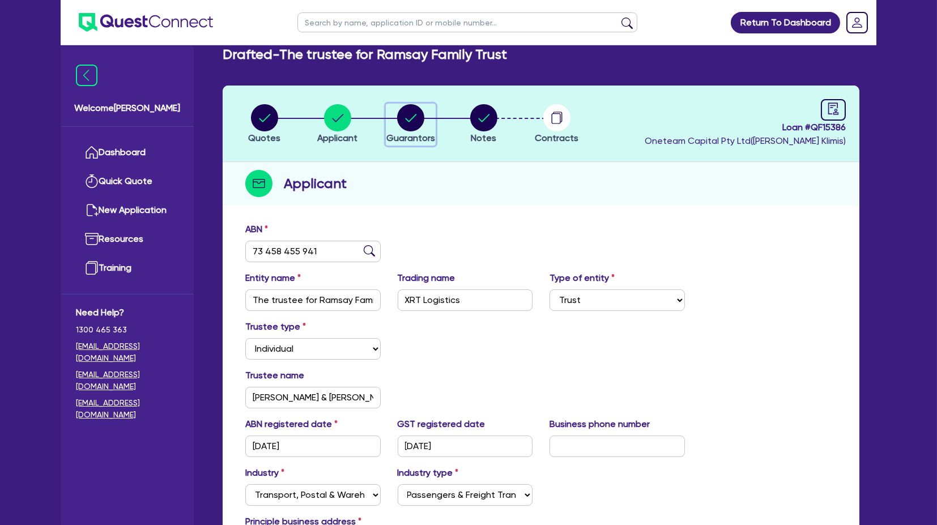
select select "VEHICLE"
select select "HOUSEHOLD_PERSONAL"
select select "EQUIPMENT"
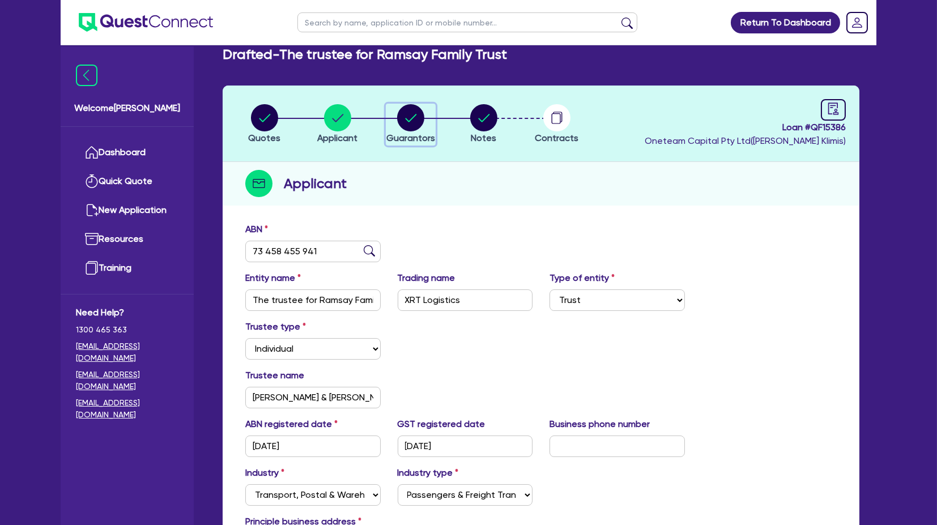
select select "VEHICLE_LOAN"
select select "CREDIT_CARD"
select select "MRS"
select select "QLD"
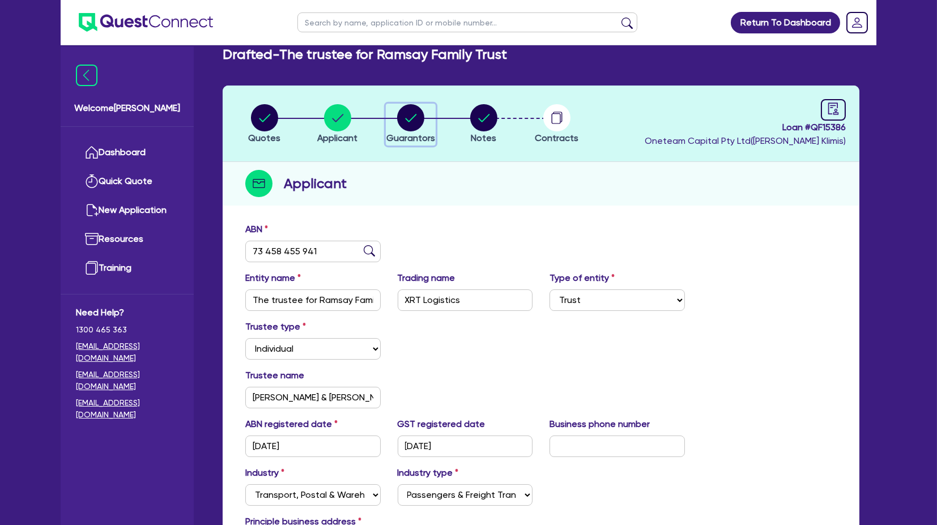
select select "MARRIED"
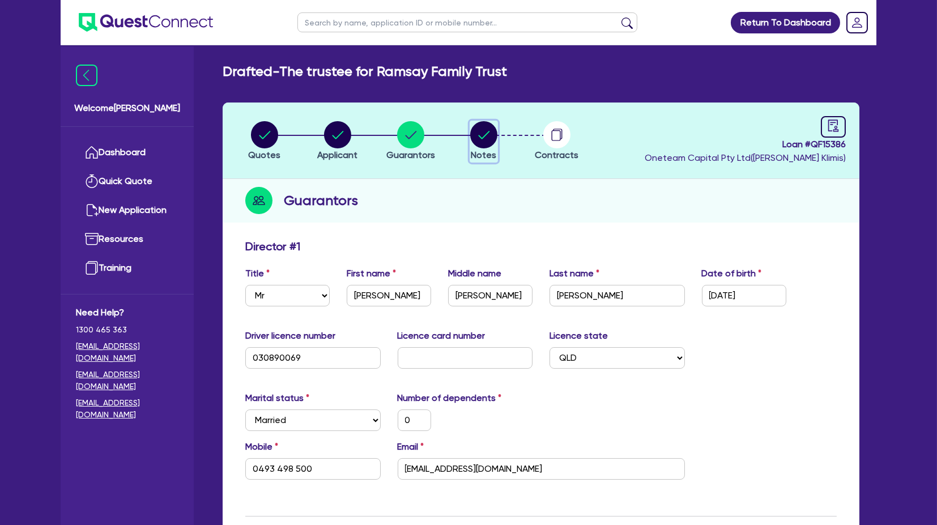
click at [482, 130] on circle "button" at bounding box center [483, 134] width 27 height 27
select select "Other"
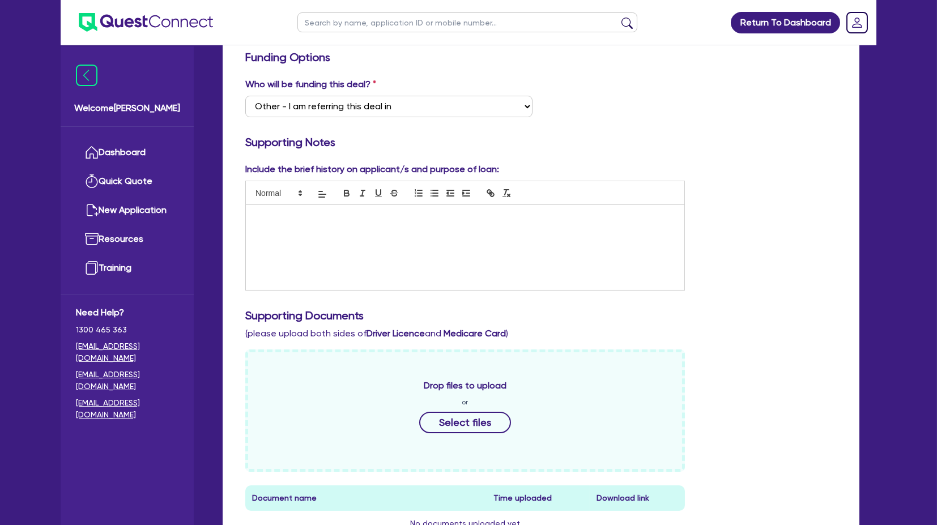
scroll to position [494, 0]
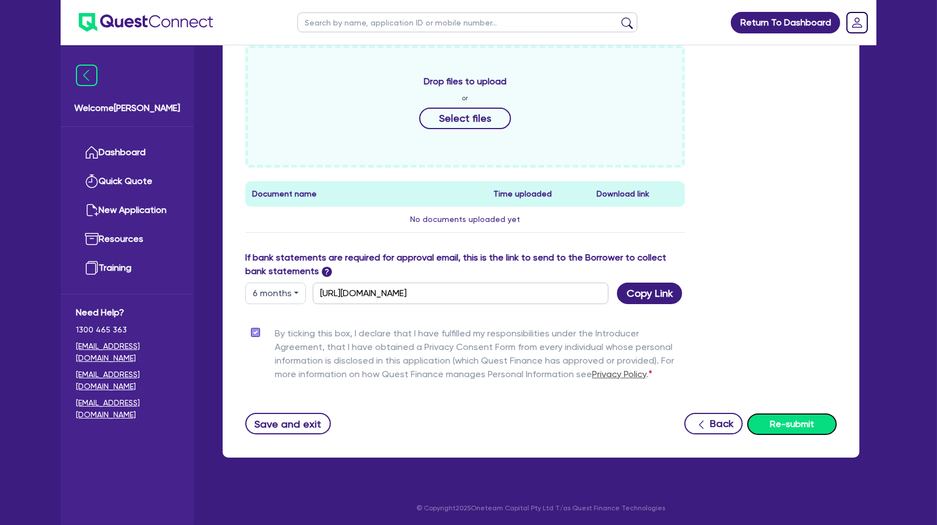
click at [792, 426] on button "Re-submit" at bounding box center [792, 425] width 90 height 22
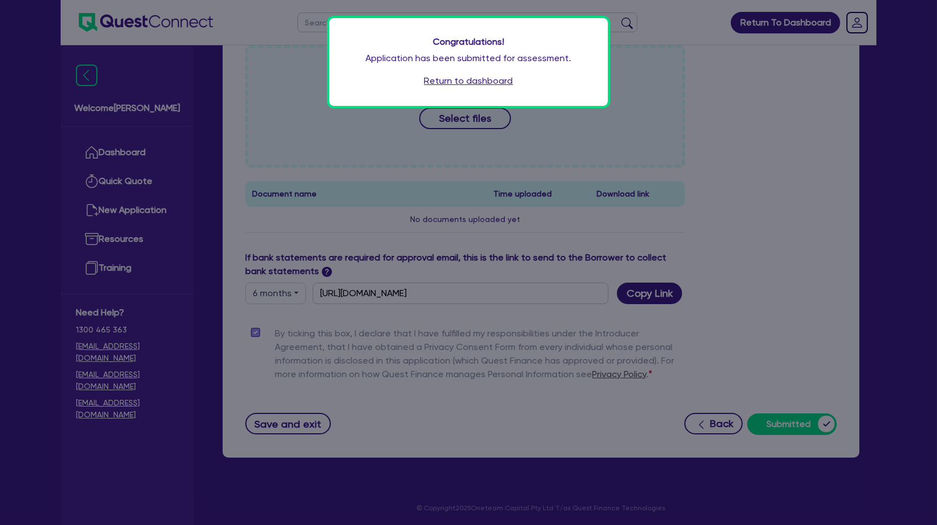
click at [479, 82] on link "Return to dashboard" at bounding box center [468, 81] width 89 height 14
